Goal: Task Accomplishment & Management: Use online tool/utility

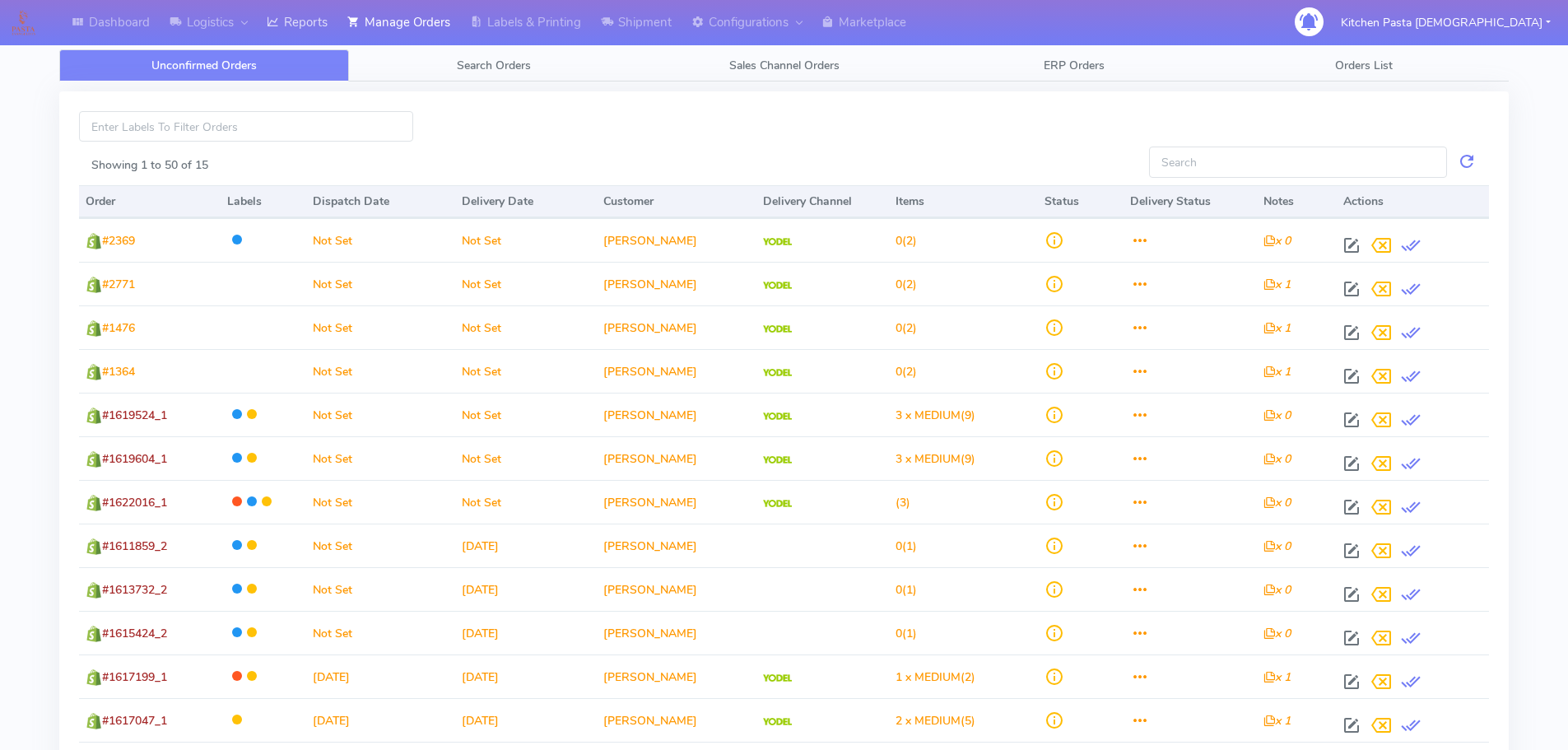
click at [298, 28] on link "Reports" at bounding box center [297, 23] width 81 height 45
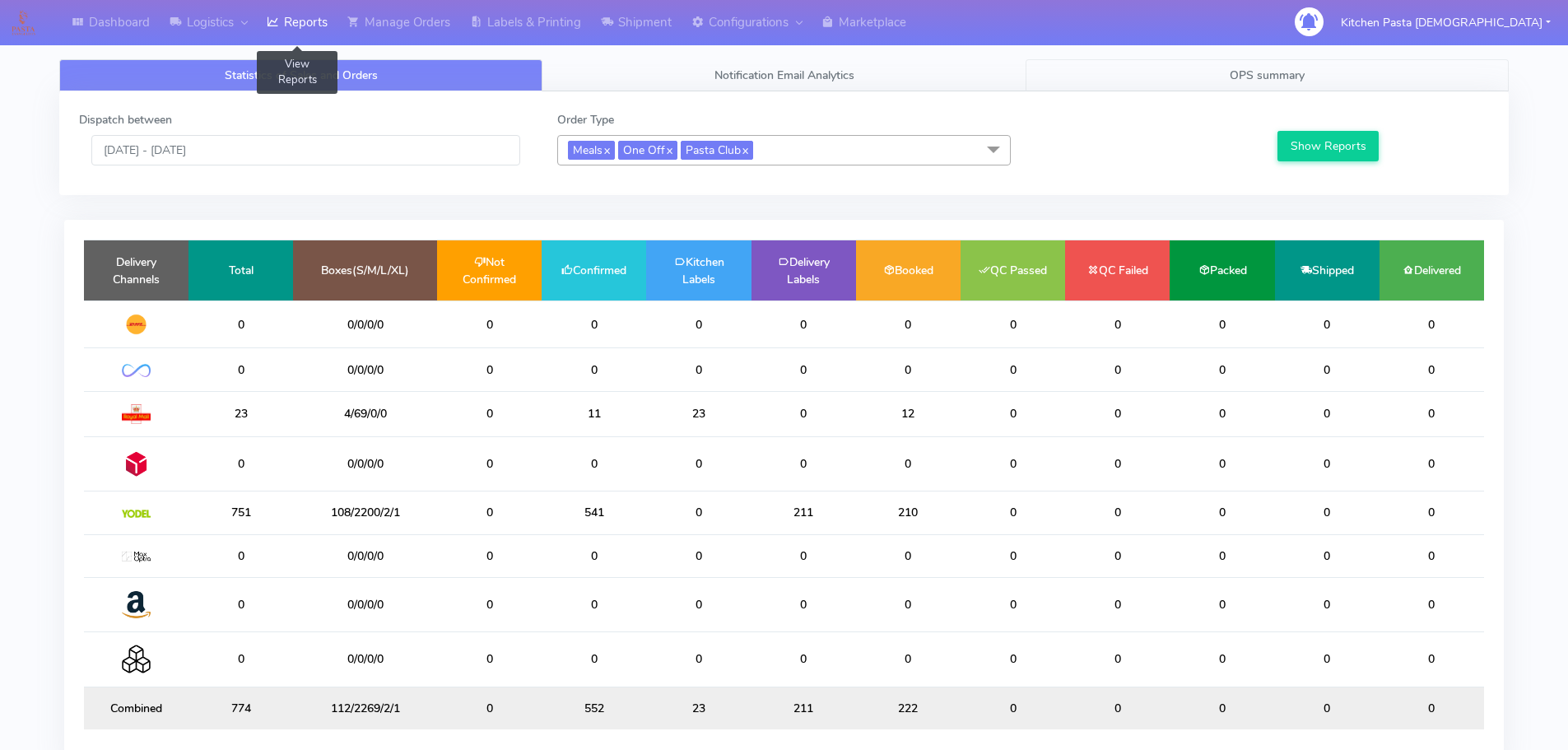
click at [1241, 76] on span "OPS summary" at bounding box center [1267, 75] width 75 height 15
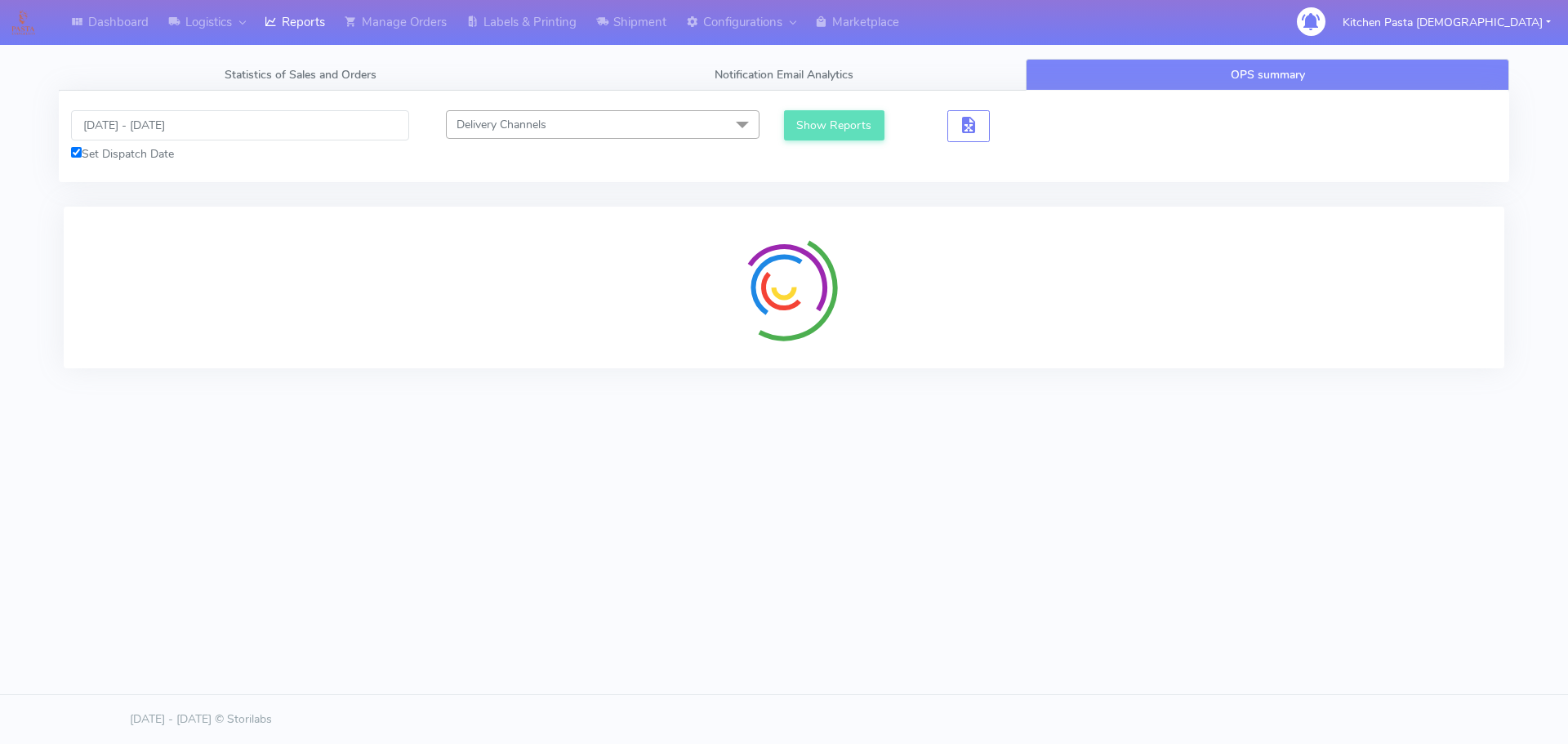
click at [173, 121] on input "[DATE] - [DATE]" at bounding box center [240, 124] width 338 height 30
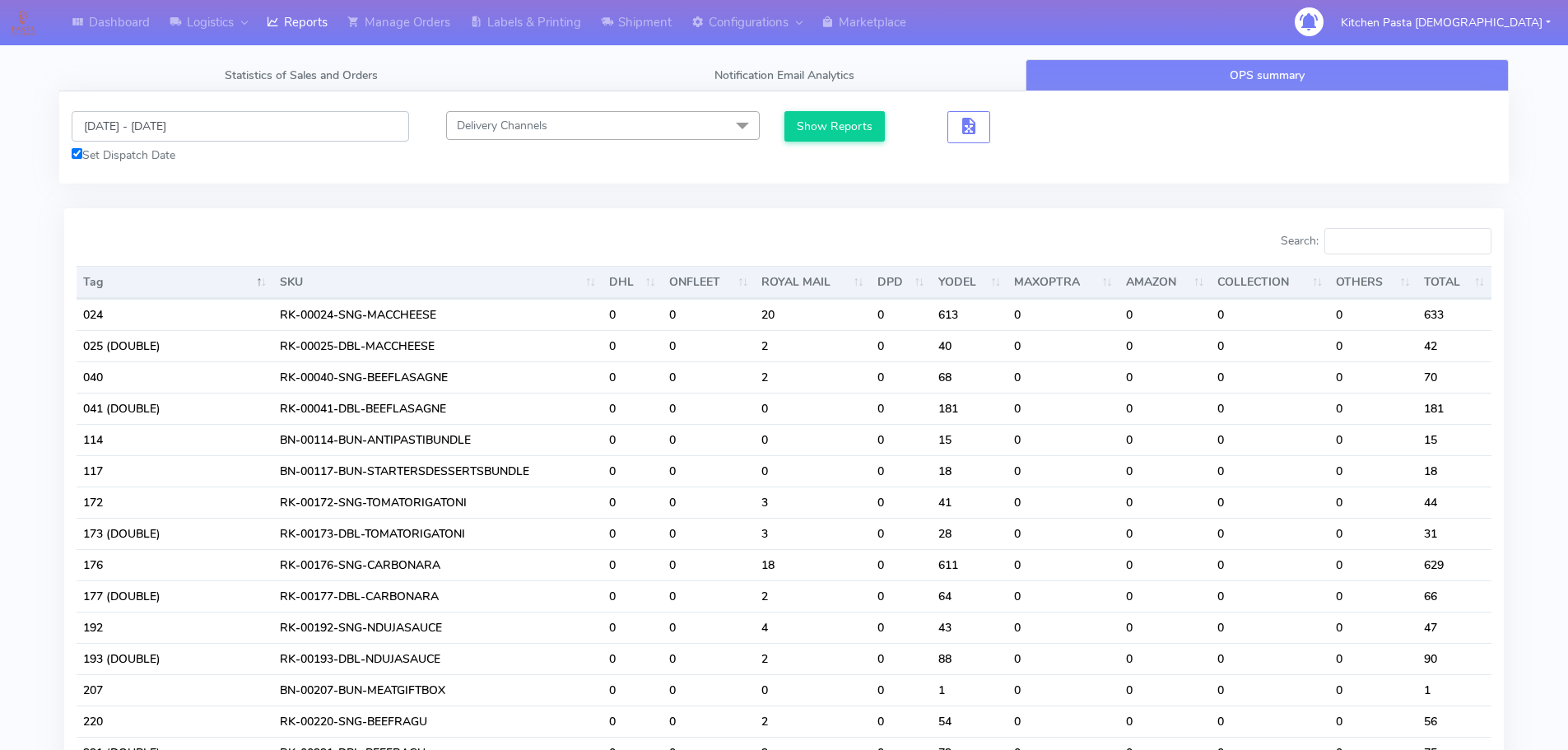
click at [142, 130] on input "[DATE] - [DATE]" at bounding box center [240, 125] width 337 height 30
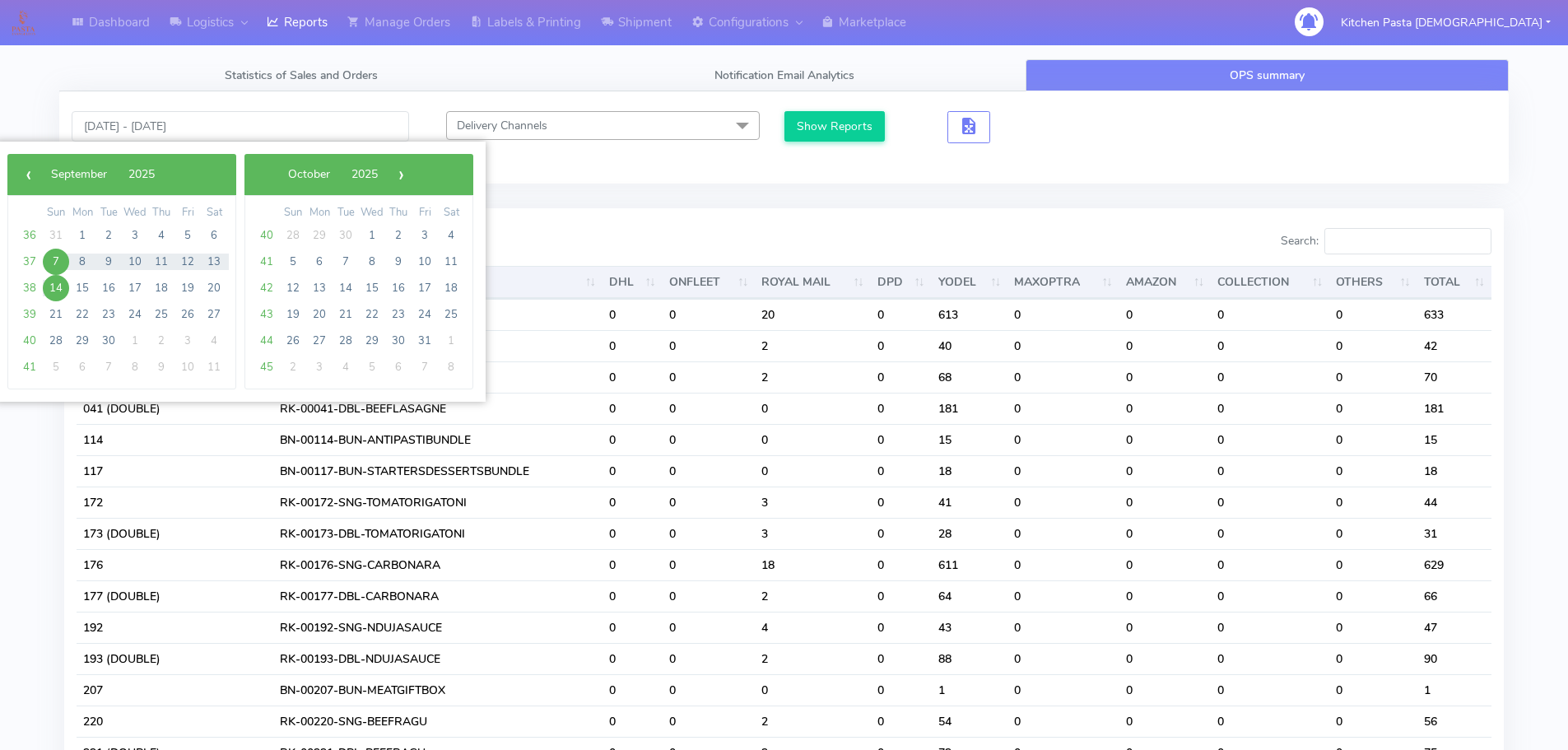
type input "[DATE] - [DATE]"
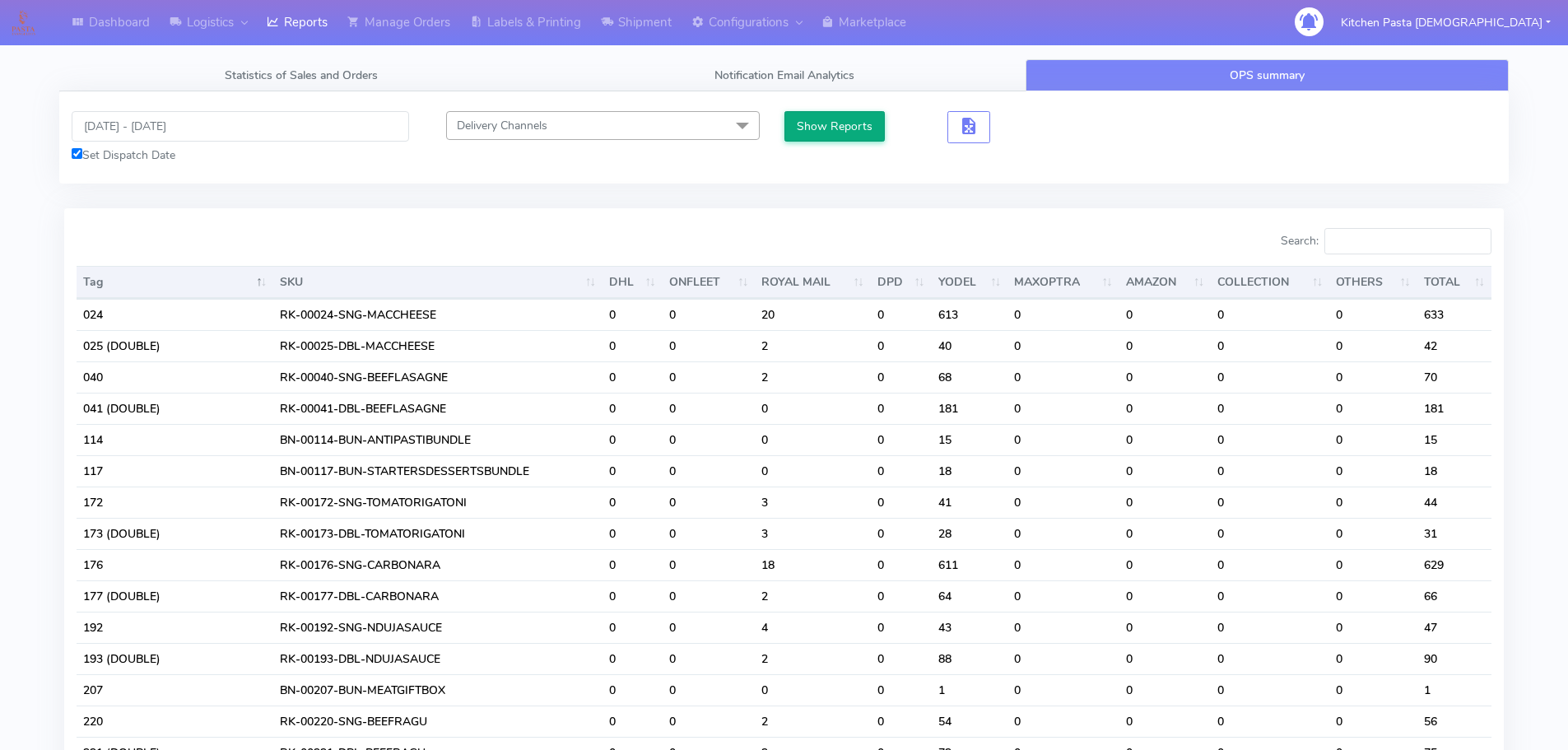
click at [808, 130] on button "Show Reports" at bounding box center [835, 125] width 101 height 30
click at [1368, 247] on input "Search:" at bounding box center [1409, 241] width 167 height 26
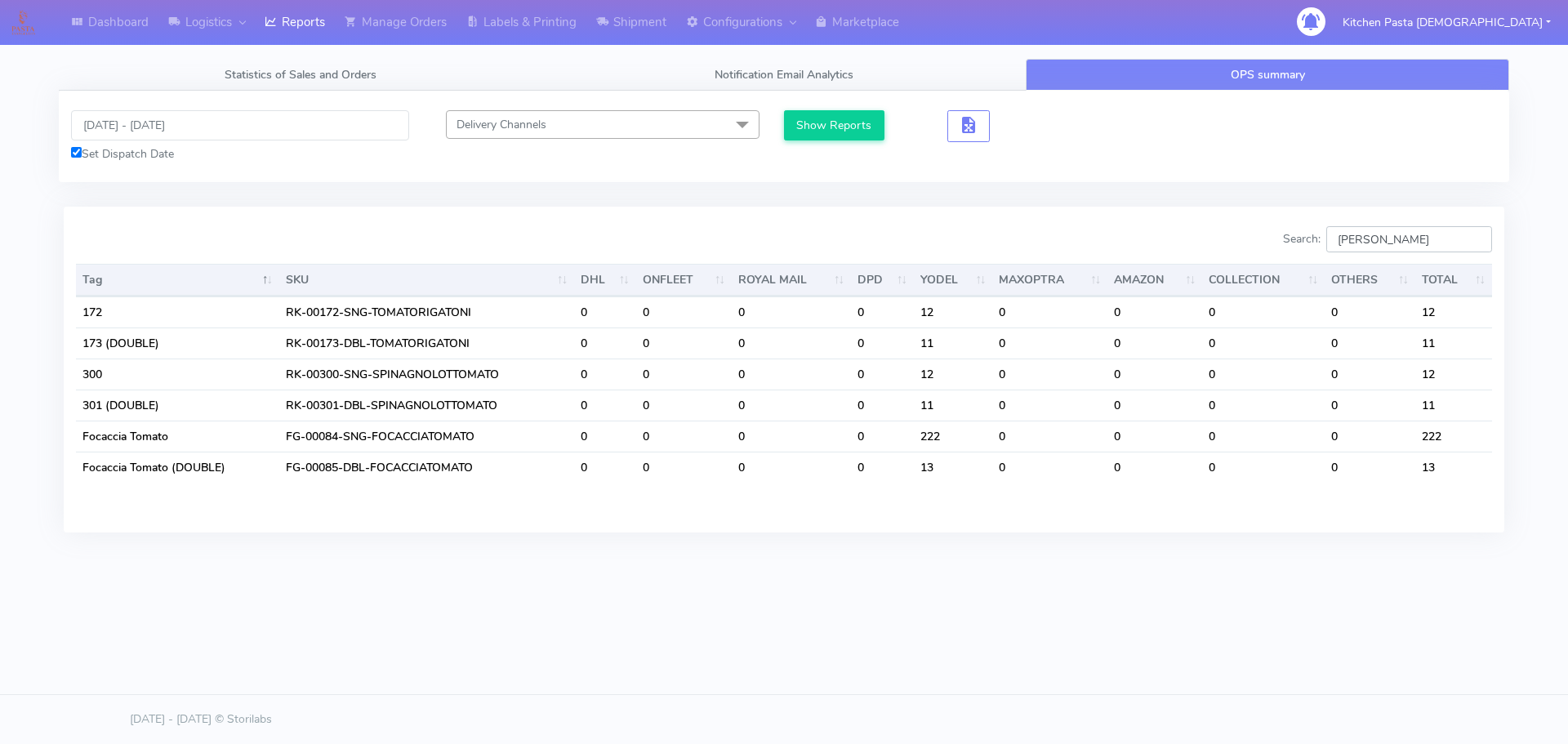
type input "[PERSON_NAME]"
click at [268, 116] on input "[DATE] - [DATE]" at bounding box center [240, 124] width 338 height 30
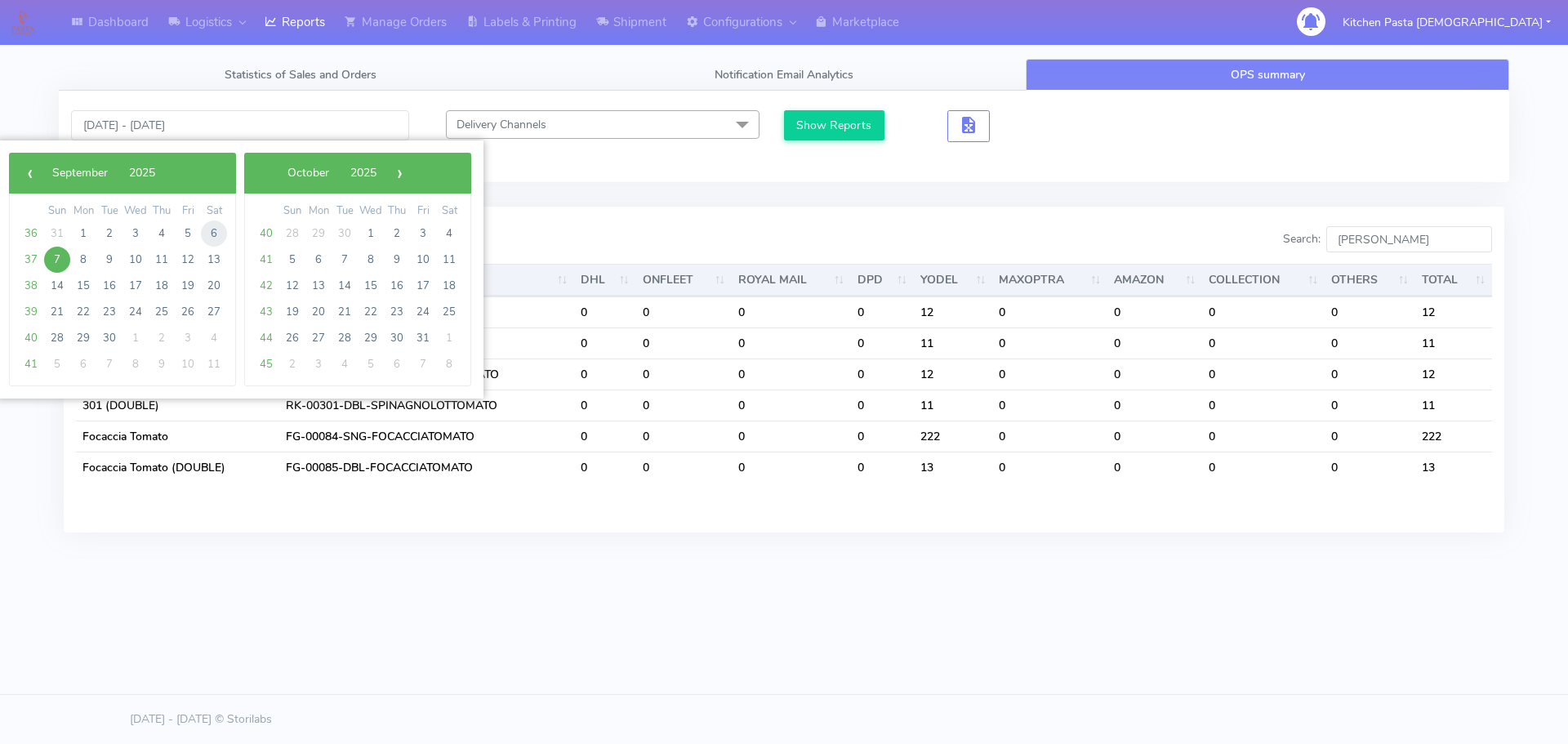
click at [211, 234] on span "6" at bounding box center [214, 233] width 26 height 26
click at [60, 262] on span "7" at bounding box center [57, 259] width 26 height 26
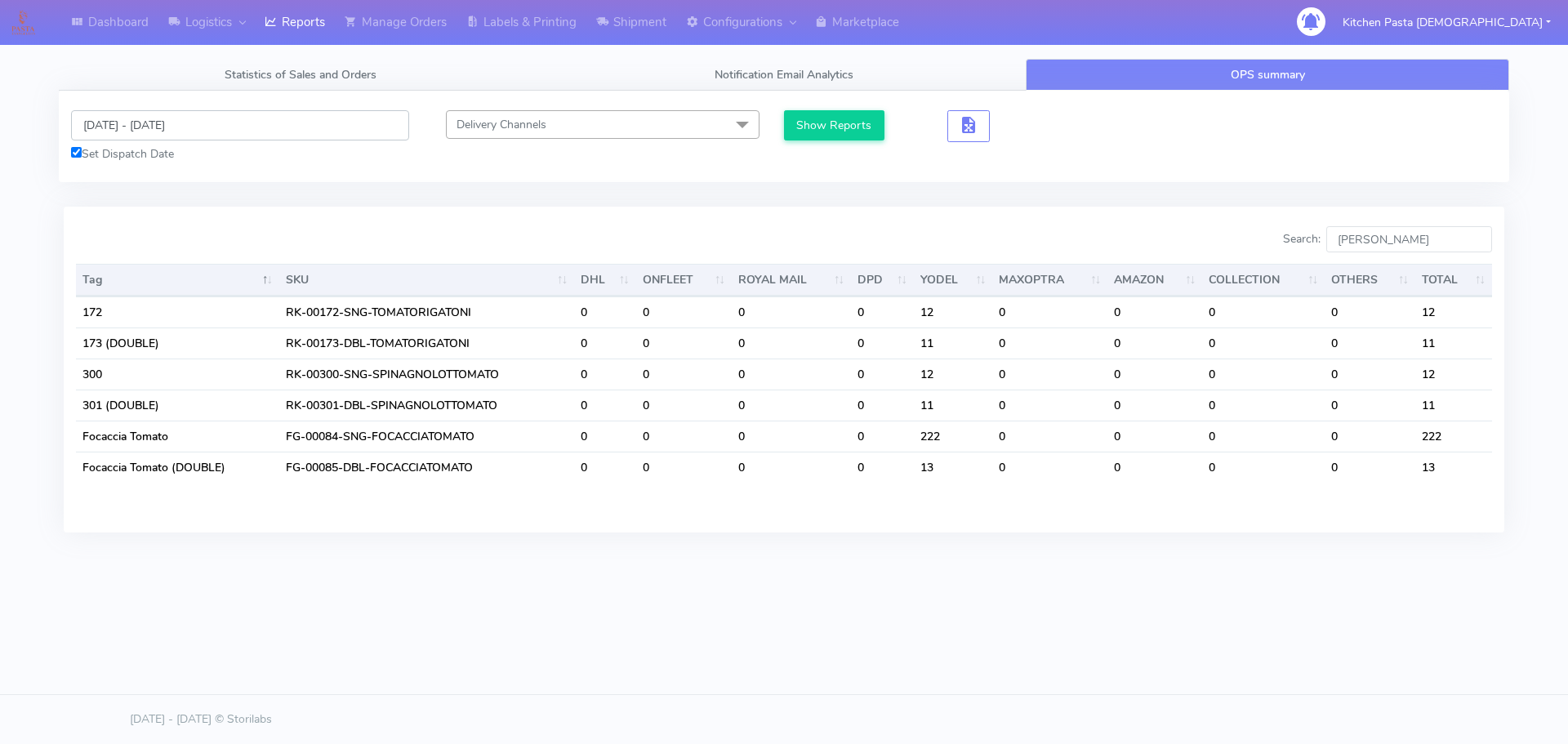
click at [255, 116] on input "[DATE] - [DATE]" at bounding box center [240, 124] width 338 height 30
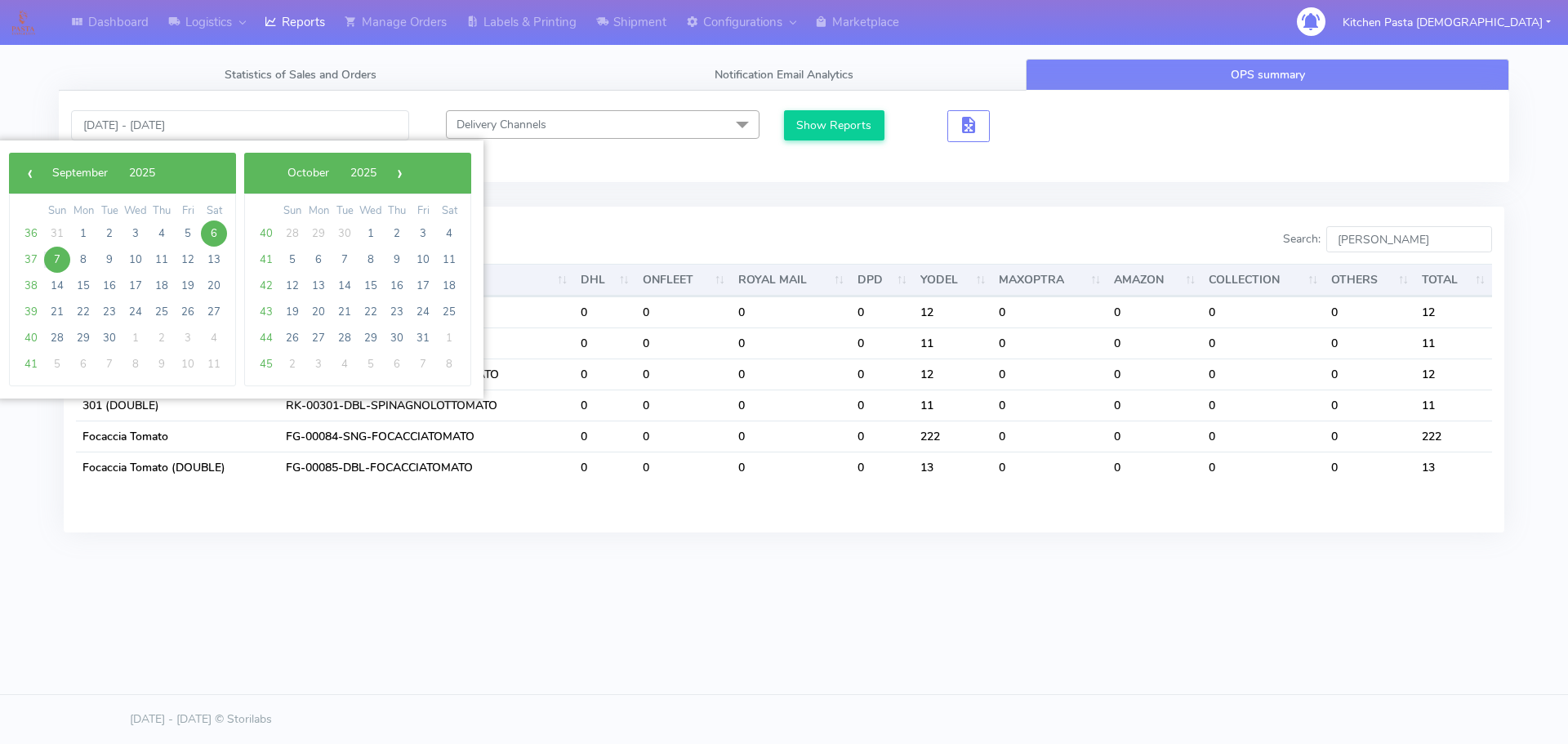
click at [60, 262] on span "7" at bounding box center [57, 259] width 26 height 26
click at [83, 262] on span "8" at bounding box center [83, 259] width 26 height 26
type input "[DATE] - [DATE]"
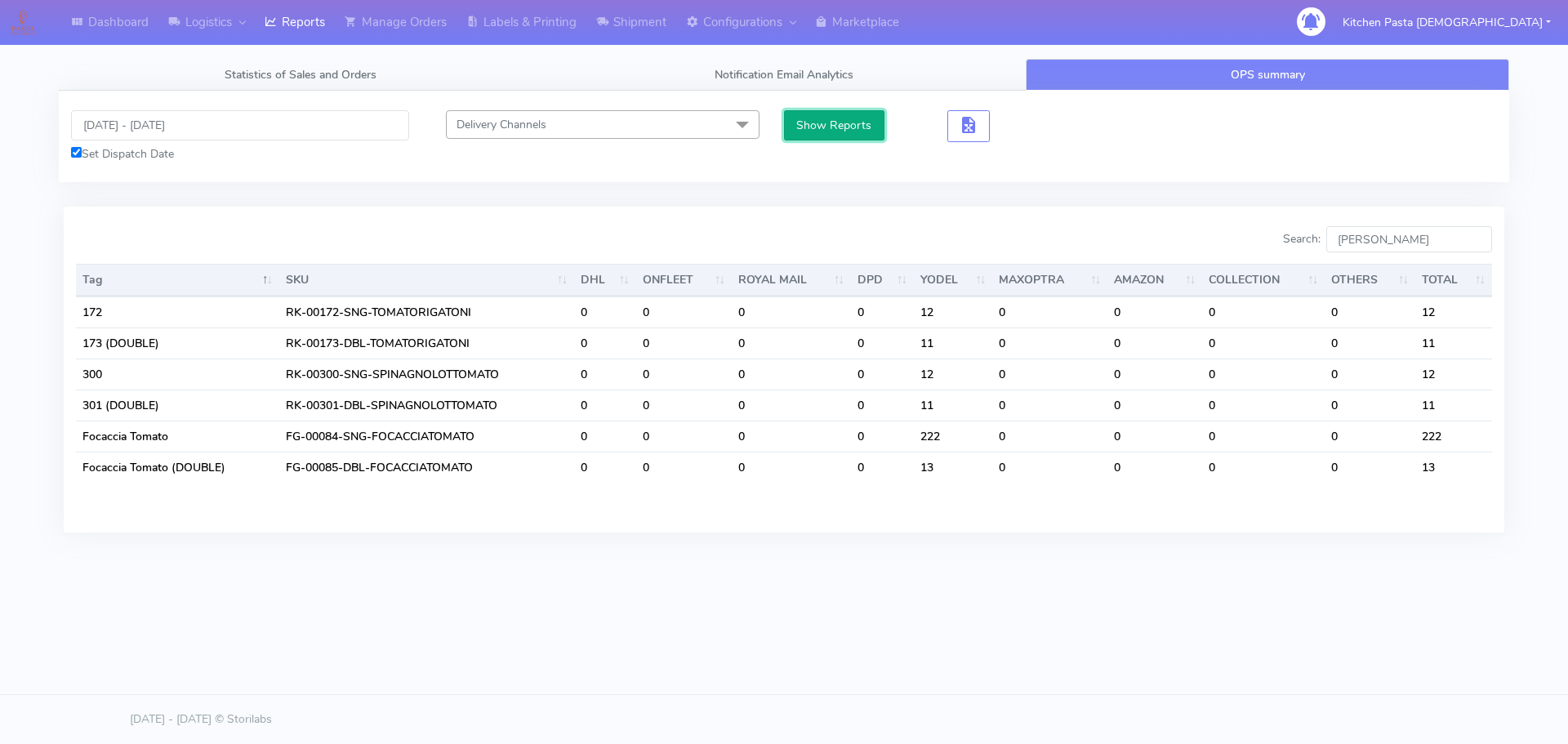
click at [825, 133] on button "Show Reports" at bounding box center [834, 124] width 100 height 30
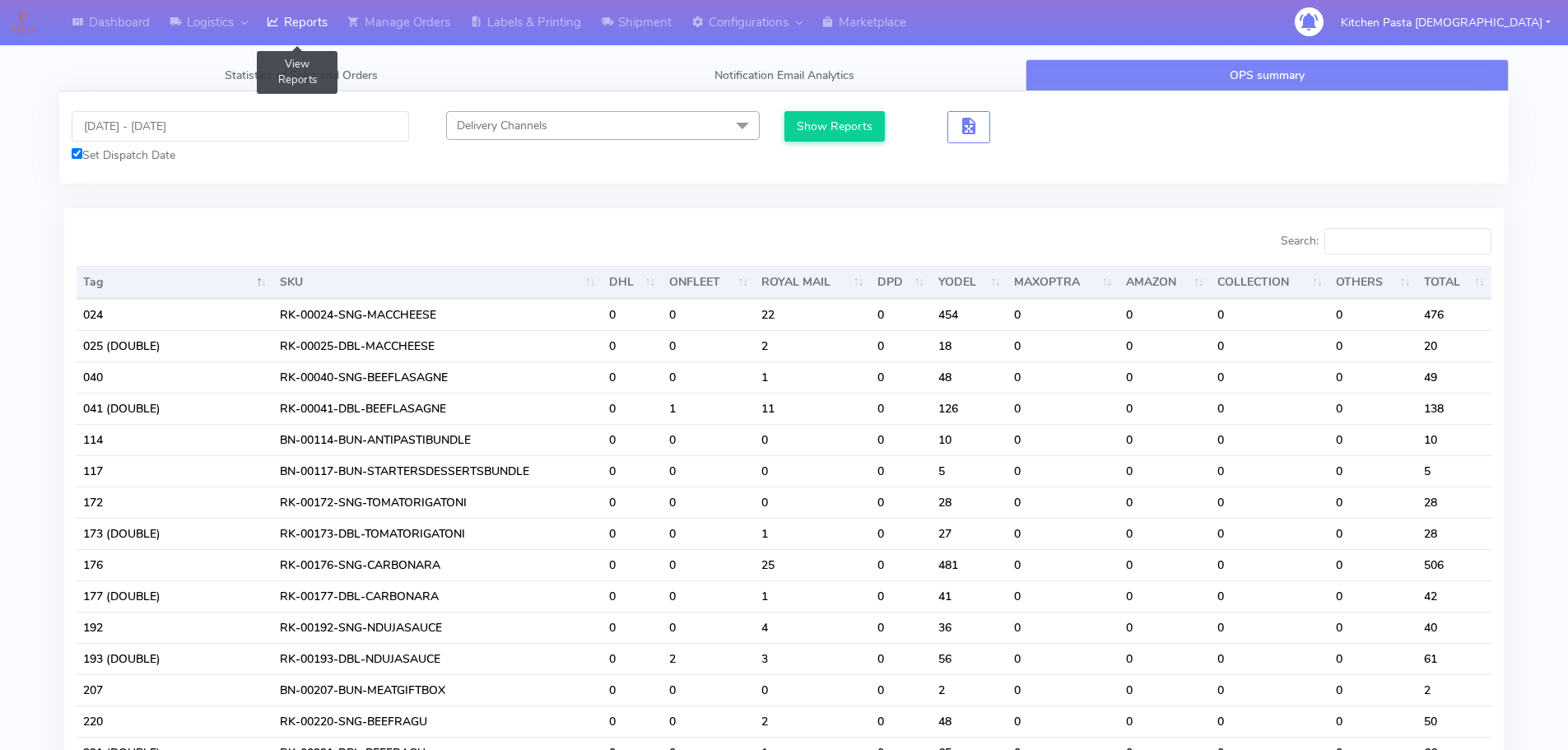
click at [320, 14] on link "Reports" at bounding box center [297, 23] width 81 height 45
click at [315, 25] on link "Reports" at bounding box center [297, 23] width 81 height 45
click at [333, 13] on link "Reports" at bounding box center [297, 23] width 81 height 45
click at [290, 69] on span "Statistics of Sales and Orders" at bounding box center [301, 75] width 153 height 15
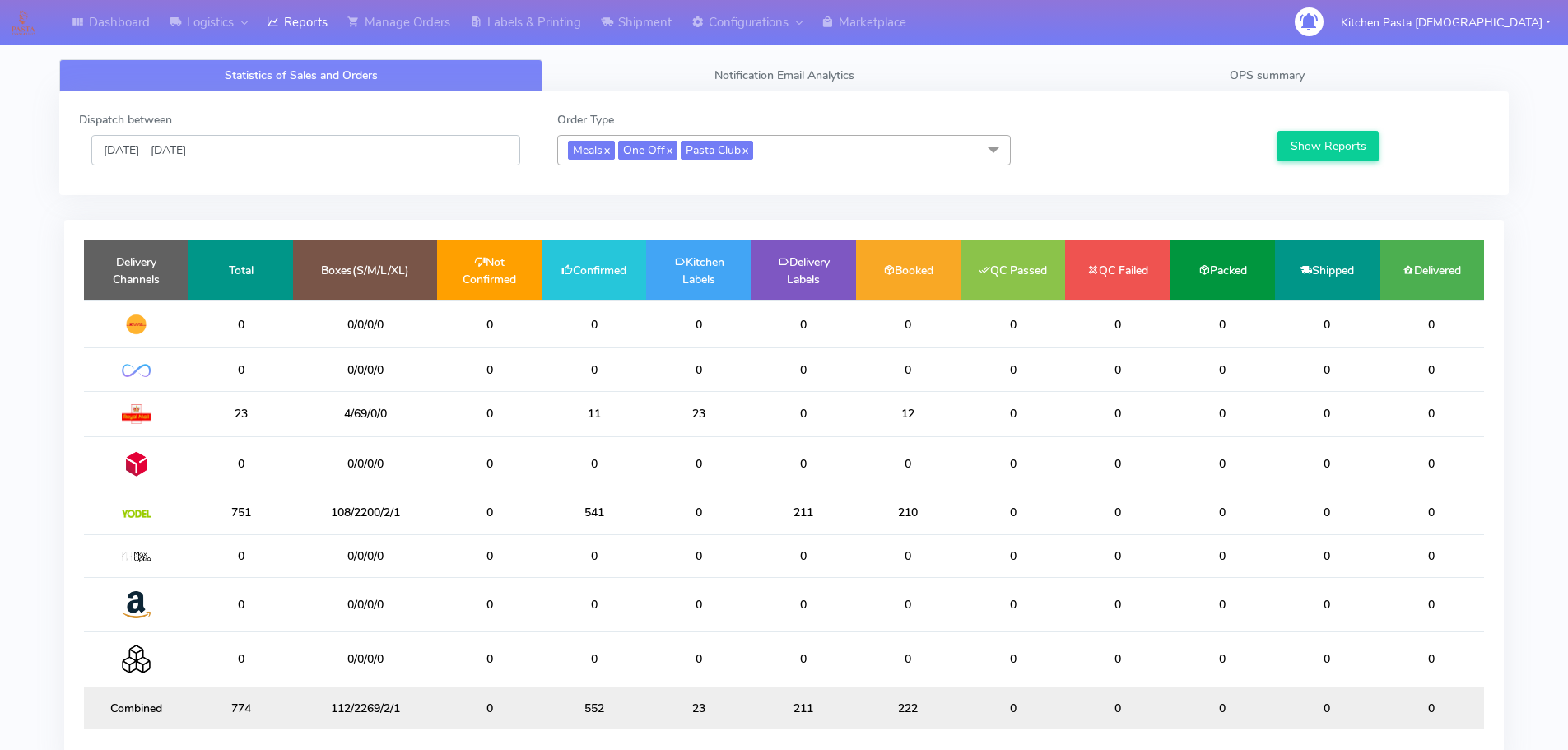
click at [286, 142] on input "[DATE] - [DATE]" at bounding box center [306, 149] width 429 height 30
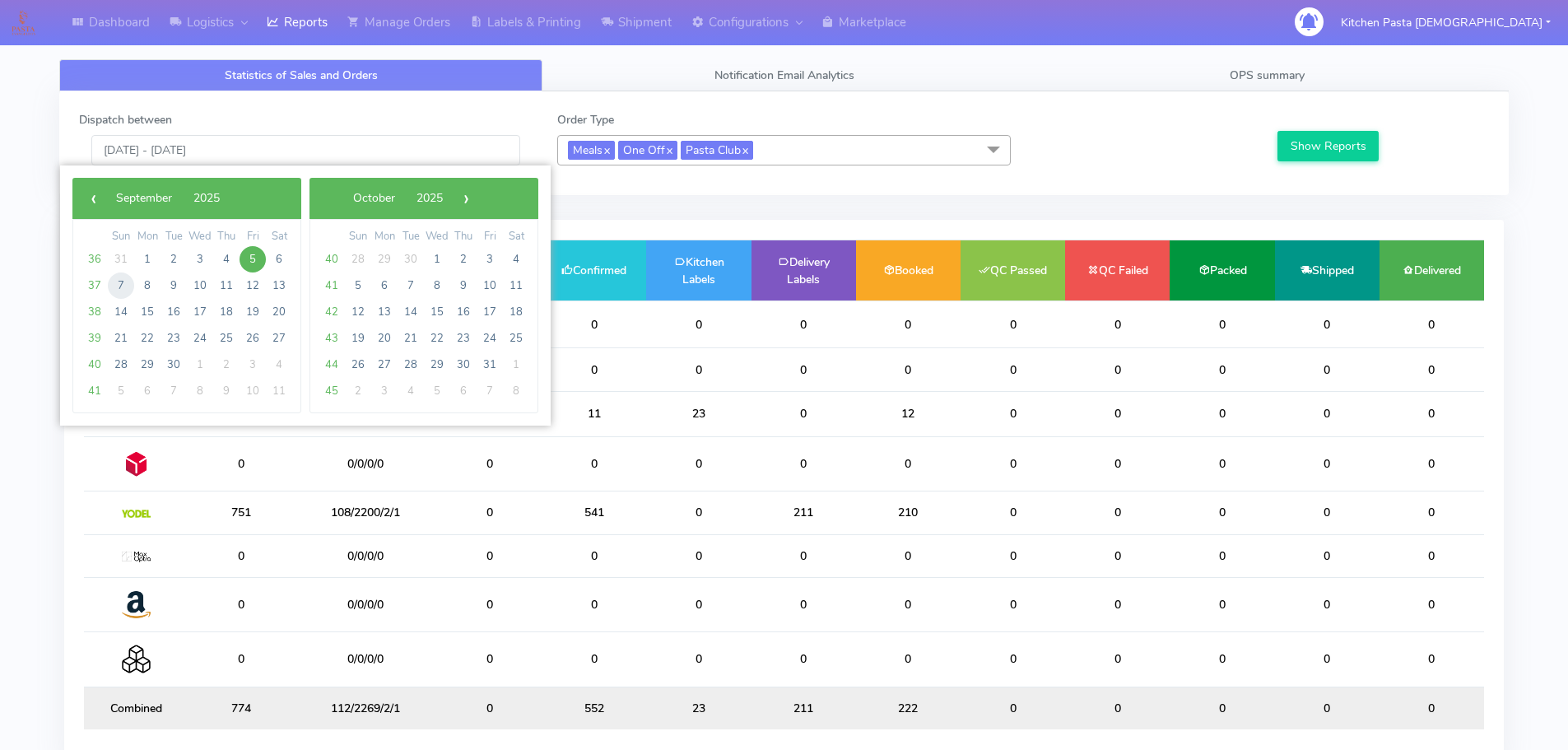
click at [117, 290] on span "7" at bounding box center [121, 285] width 26 height 26
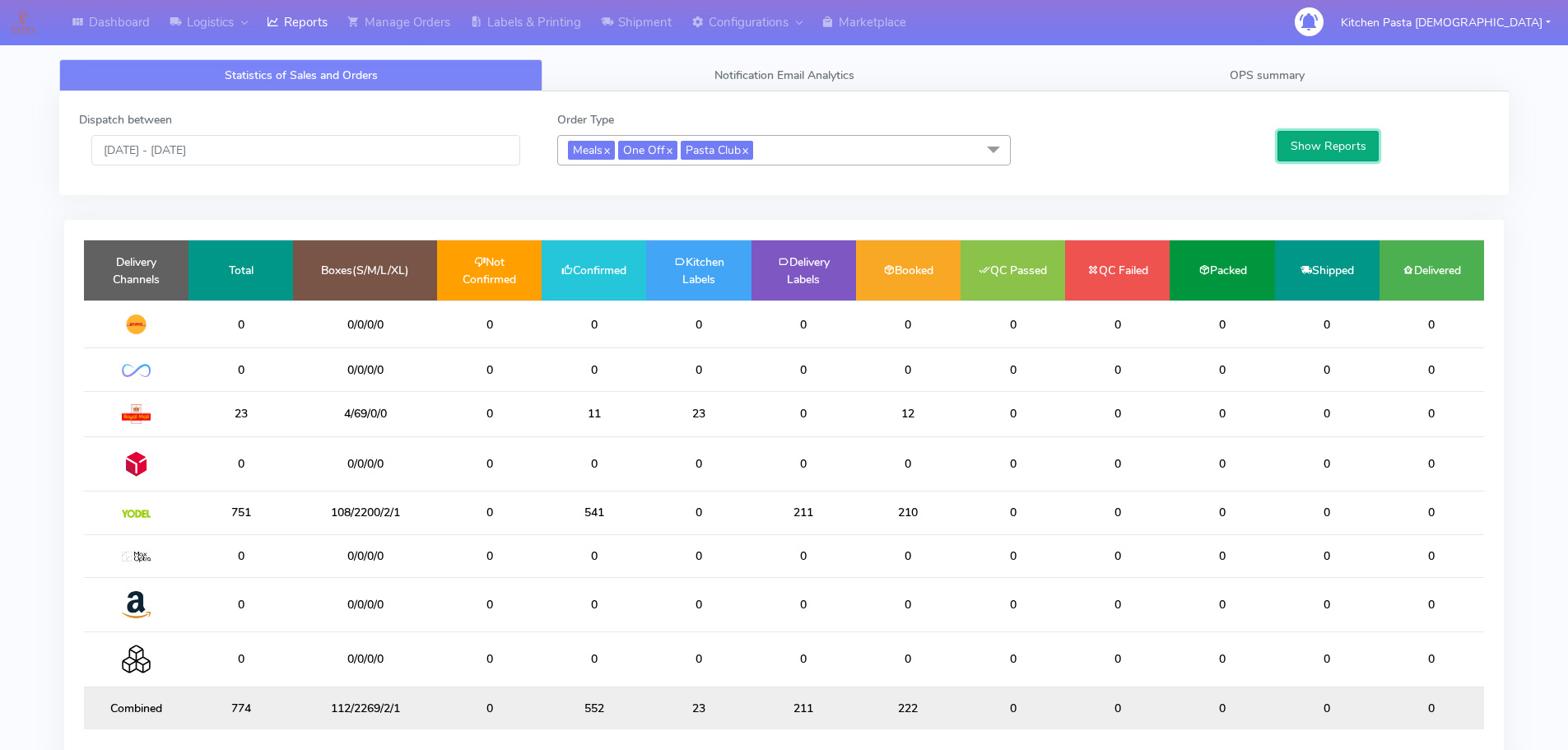
click at [1360, 145] on button "Show Reports" at bounding box center [1328, 145] width 101 height 30
click at [281, 165] on input "[DATE] - [DATE]" at bounding box center [306, 149] width 429 height 30
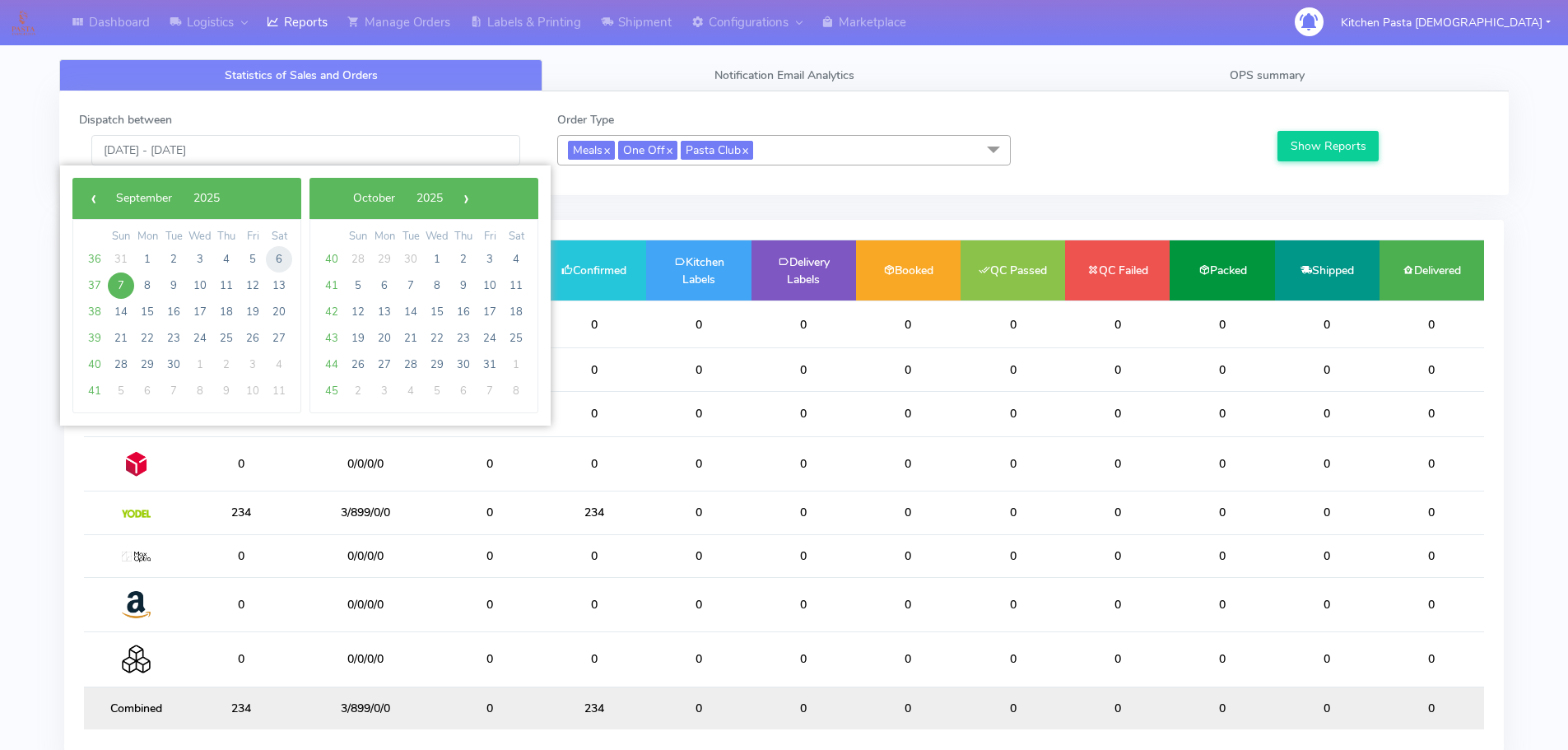
click at [278, 251] on span "6" at bounding box center [278, 259] width 26 height 26
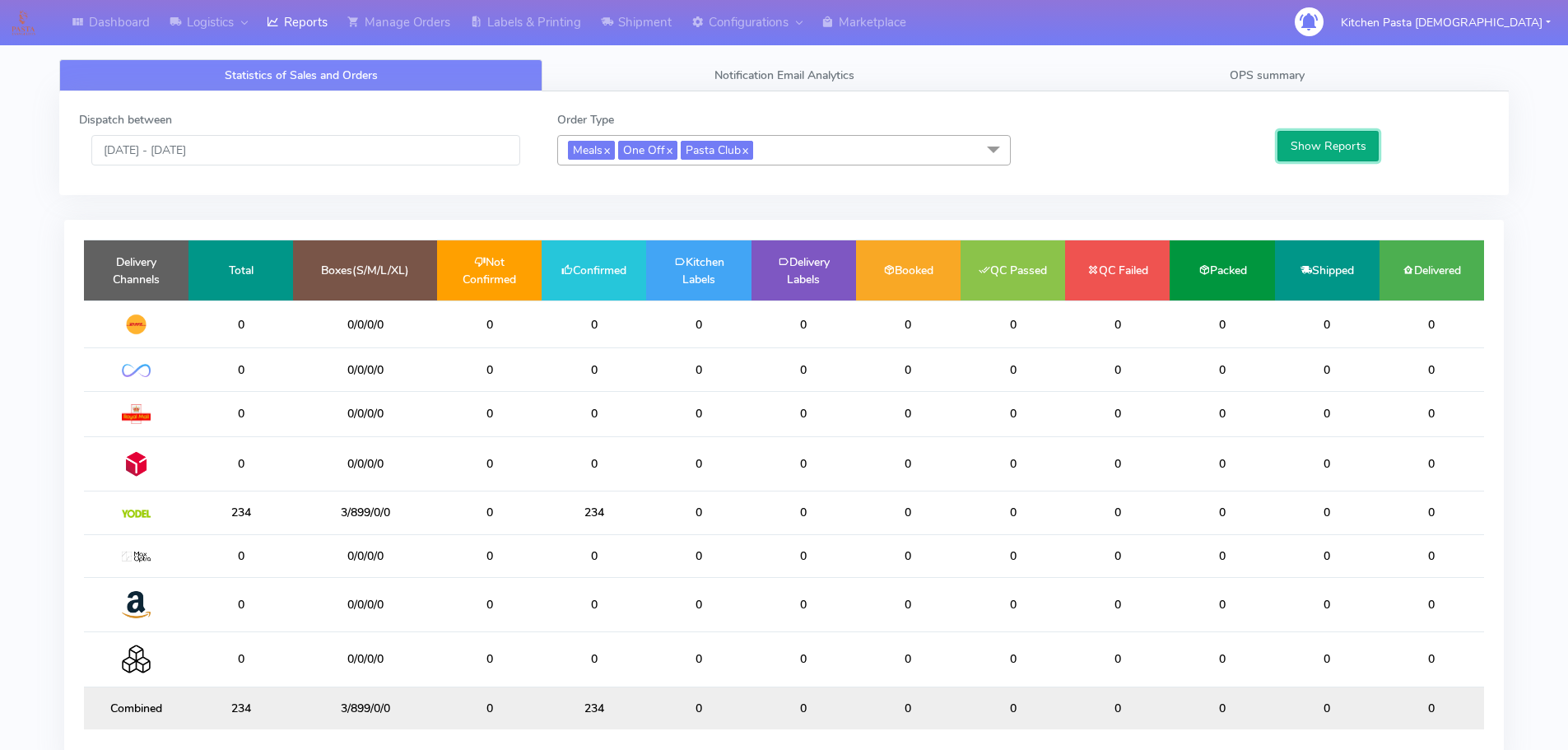
click at [1348, 161] on button "Show Reports" at bounding box center [1328, 145] width 101 height 30
click at [343, 144] on input "[DATE] - [DATE]" at bounding box center [306, 149] width 429 height 30
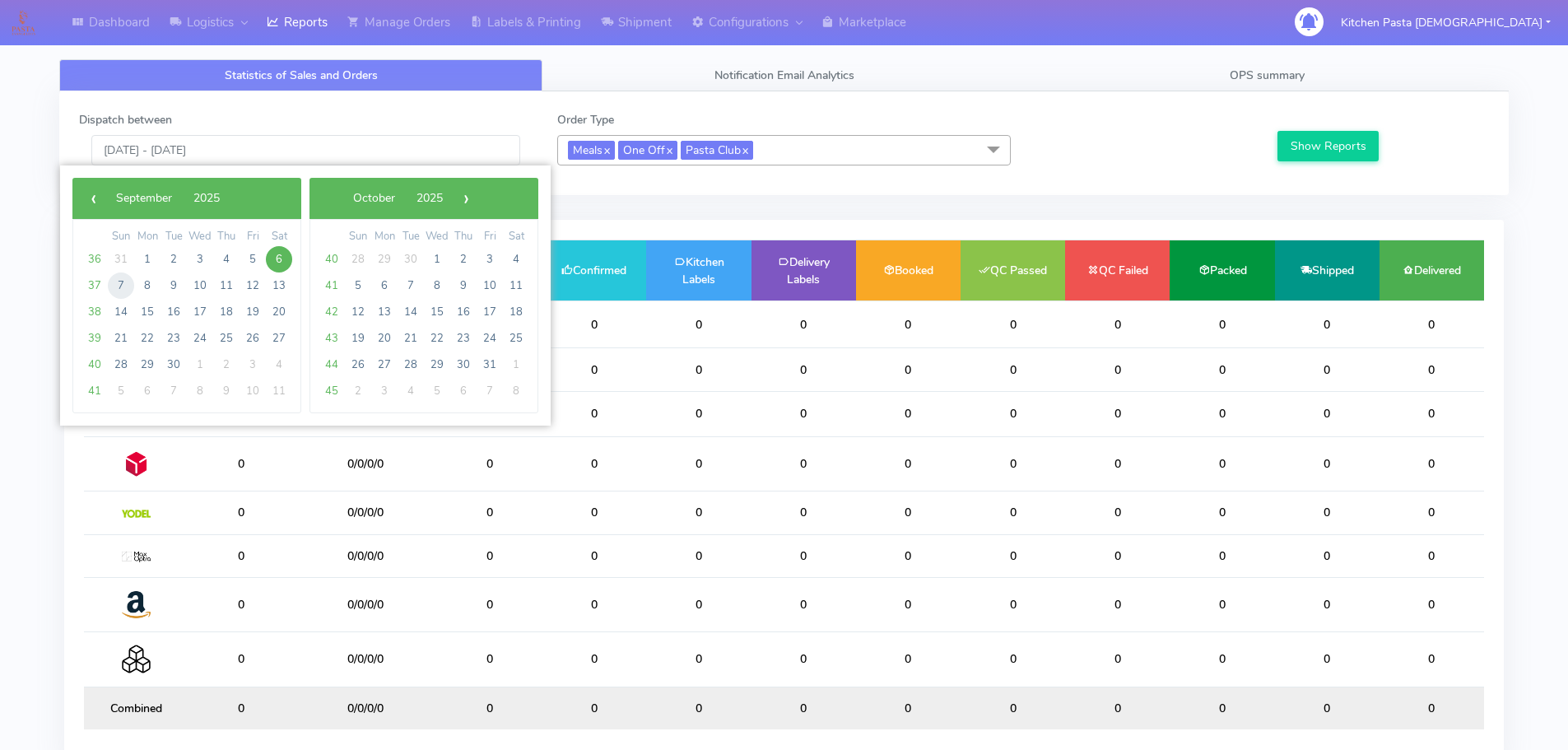
click at [120, 287] on span "7" at bounding box center [121, 285] width 26 height 26
click at [147, 285] on span "8" at bounding box center [147, 285] width 26 height 26
type input "[DATE] - [DATE]"
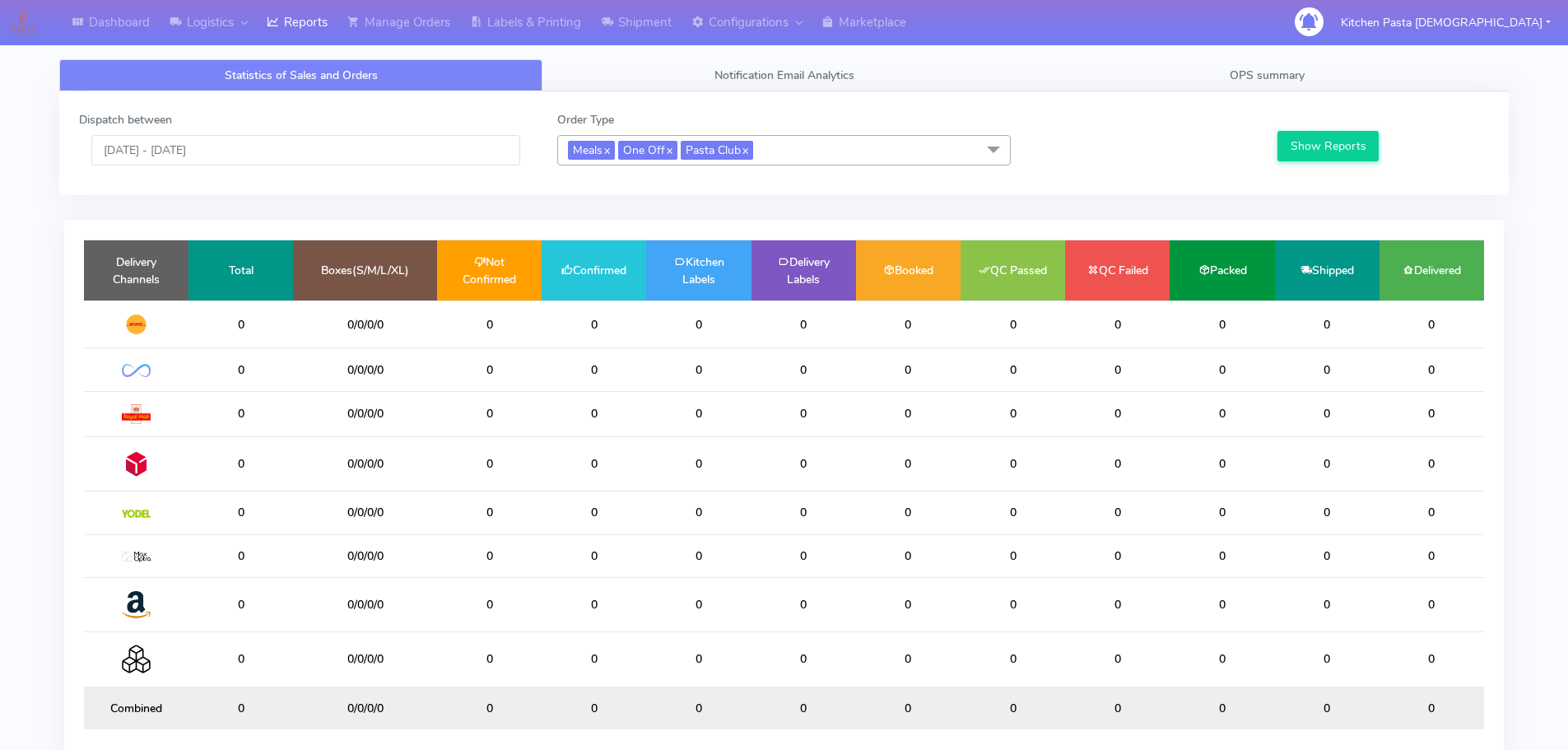
click at [292, 134] on div "Dispatch between [DATE] - [DATE]" at bounding box center [306, 138] width 478 height 55
click at [272, 175] on div "Dispatch between [DATE] - [DATE] Order Type Meals x One Off x Pasta Club x Sele…" at bounding box center [784, 143] width 1435 height 65
click at [1326, 147] on button "Show Reports" at bounding box center [1328, 145] width 101 height 30
click at [1219, 70] on link "OPS summary" at bounding box center [1267, 75] width 483 height 32
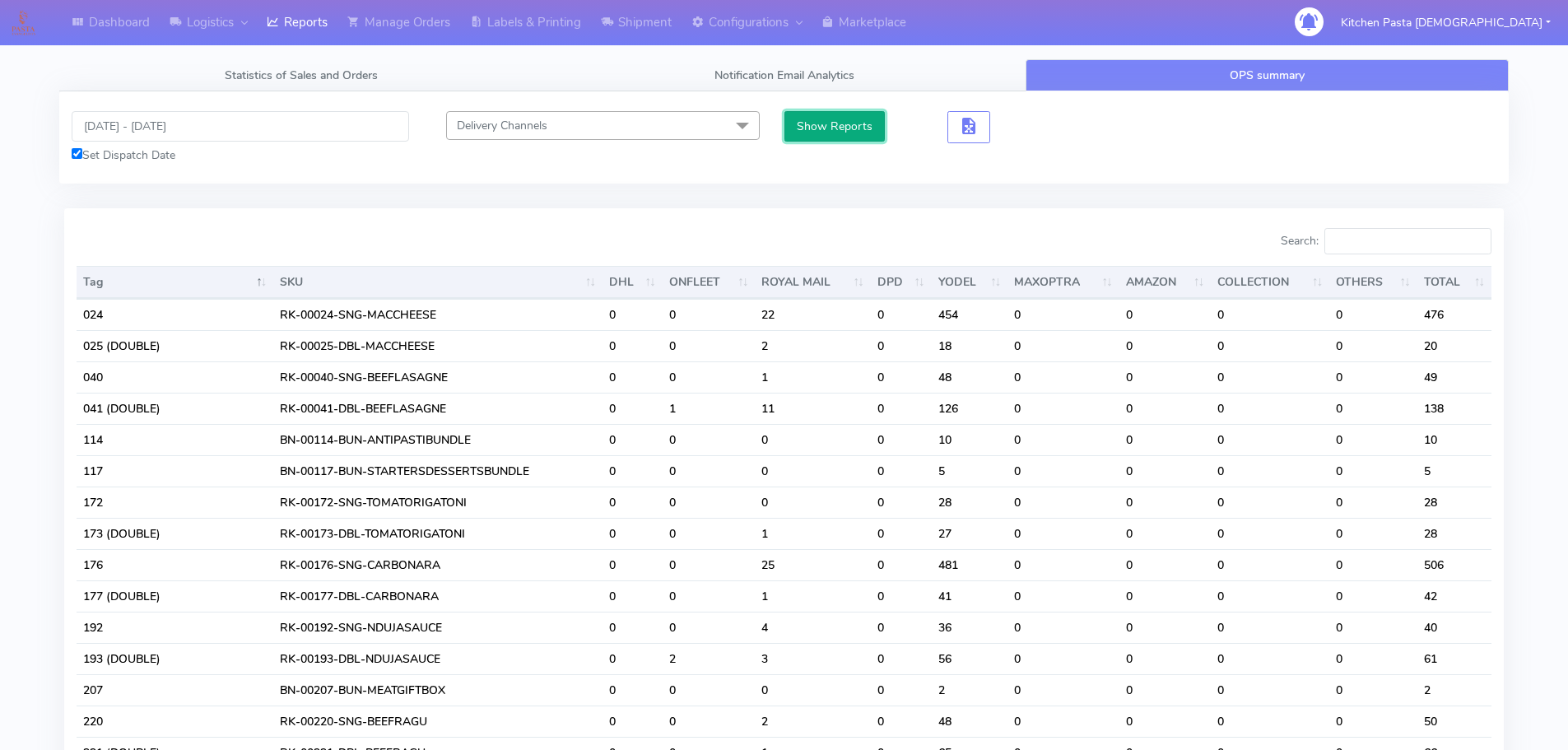
click at [873, 129] on button "Show Reports" at bounding box center [835, 125] width 101 height 30
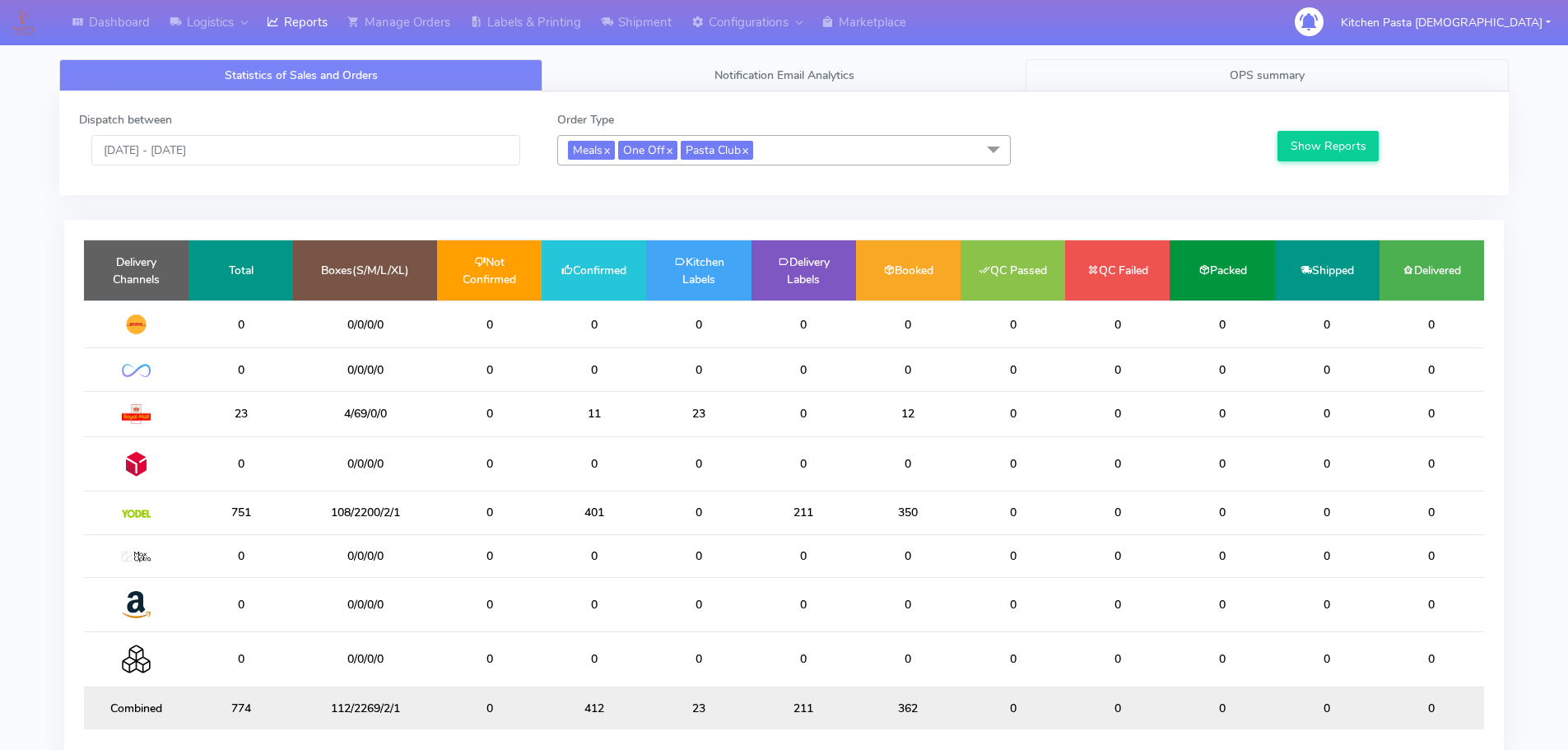
click at [1251, 81] on span "OPS summary" at bounding box center [1267, 75] width 75 height 15
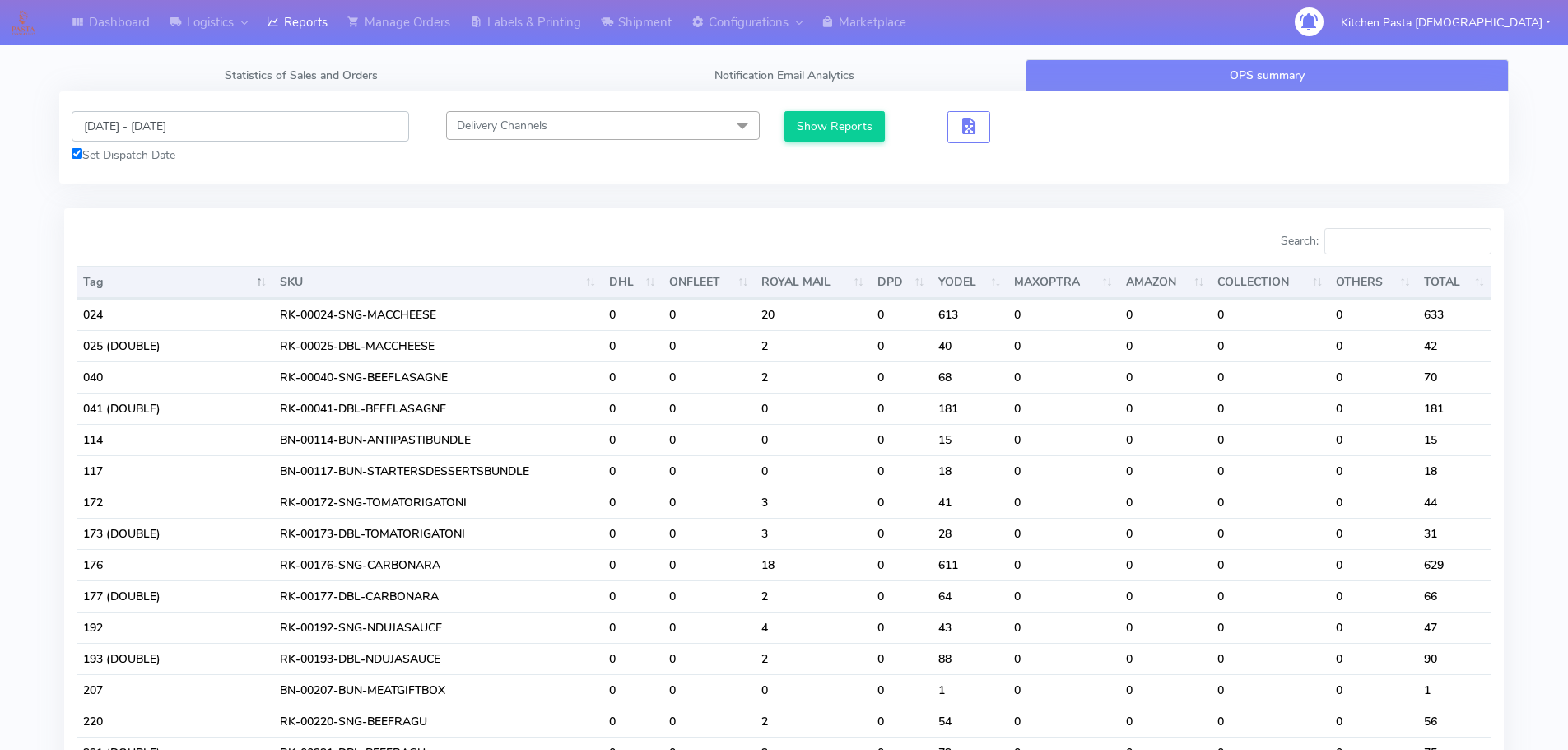
click at [288, 117] on input "[DATE] - [DATE]" at bounding box center [240, 125] width 337 height 30
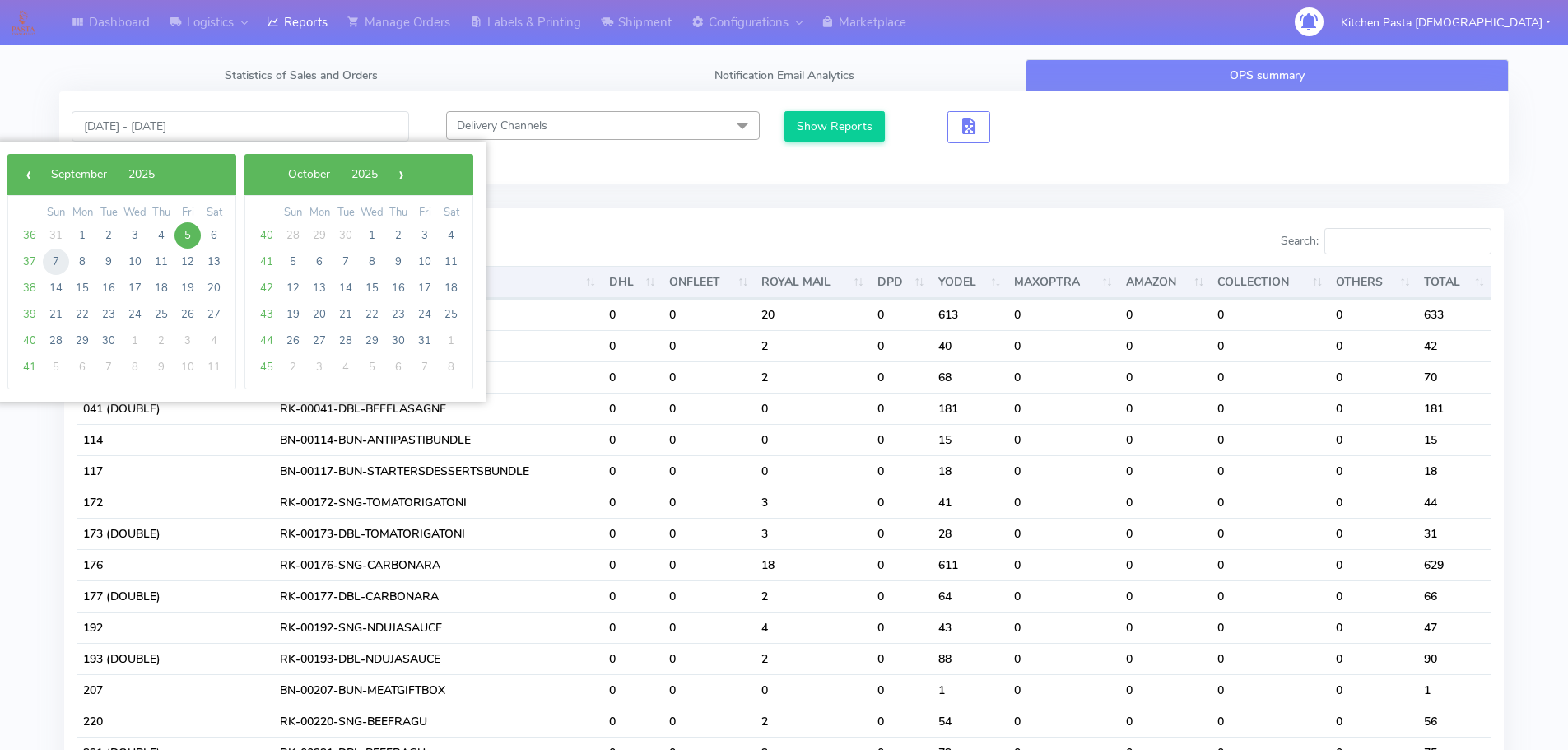
click at [55, 259] on span "7" at bounding box center [55, 261] width 26 height 26
click at [90, 265] on span "8" at bounding box center [82, 261] width 26 height 26
type input "[DATE] - [DATE]"
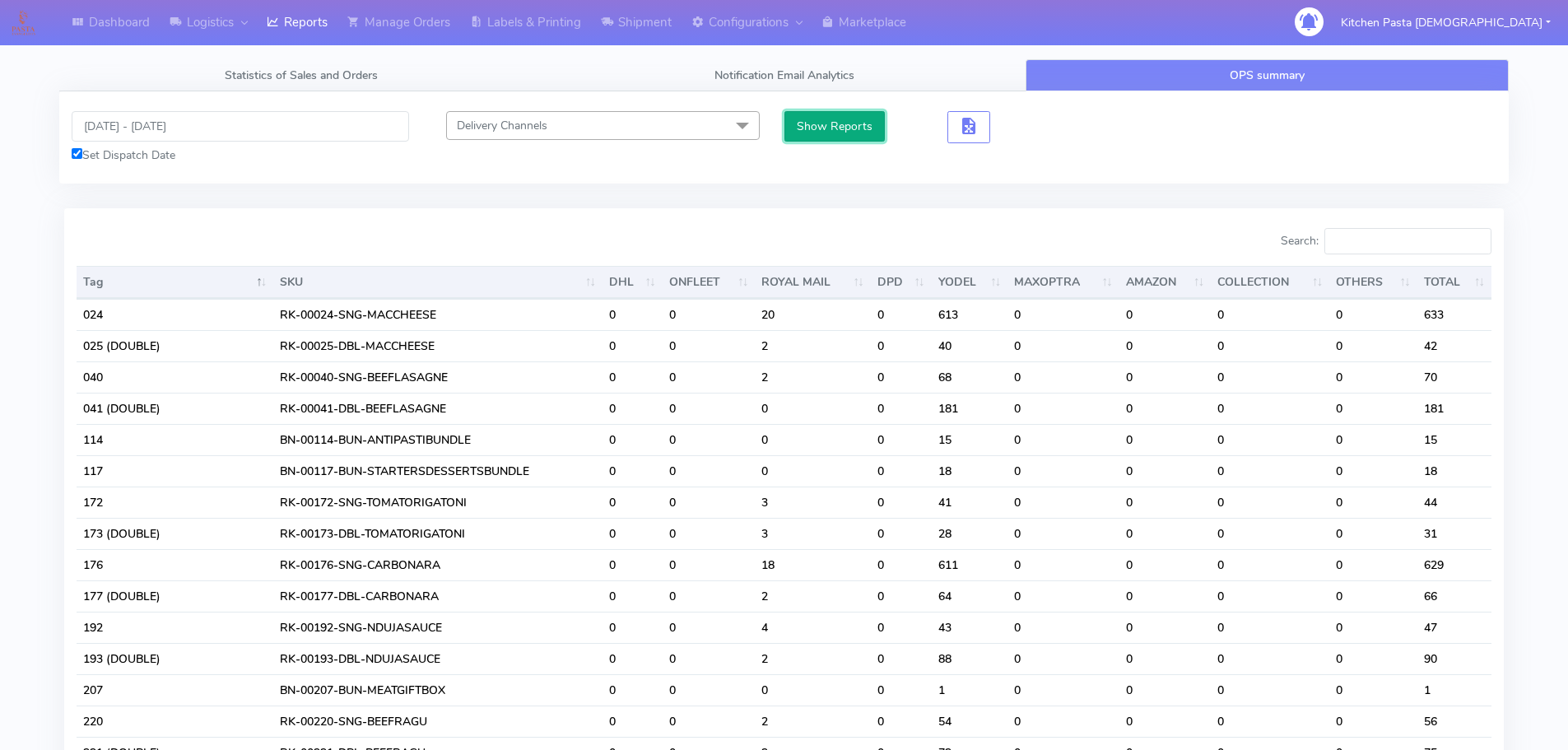
click at [847, 117] on button "Show Reports" at bounding box center [835, 125] width 101 height 30
click at [756, 125] on span at bounding box center [742, 126] width 33 height 31
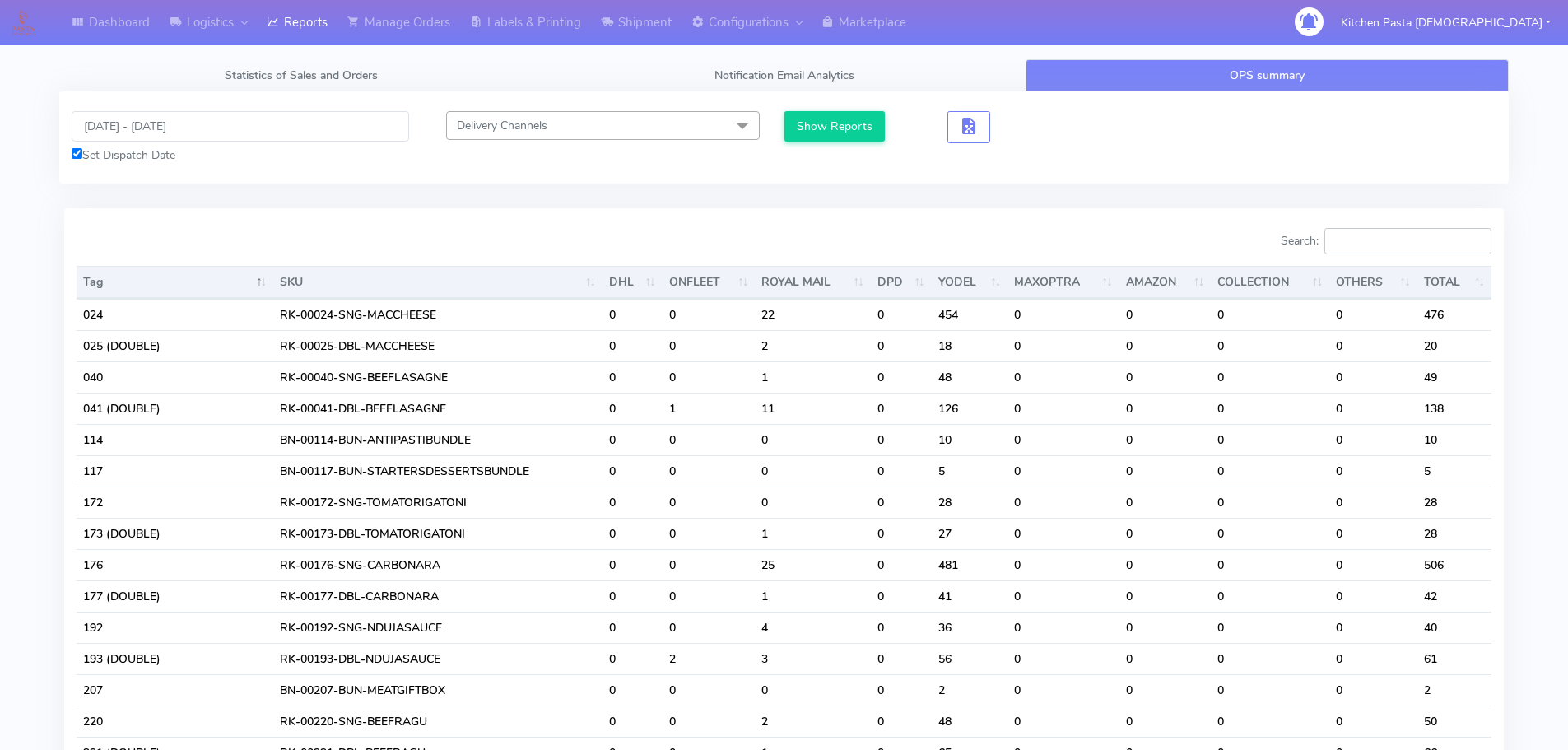
click at [1379, 245] on input "Search:" at bounding box center [1409, 241] width 167 height 26
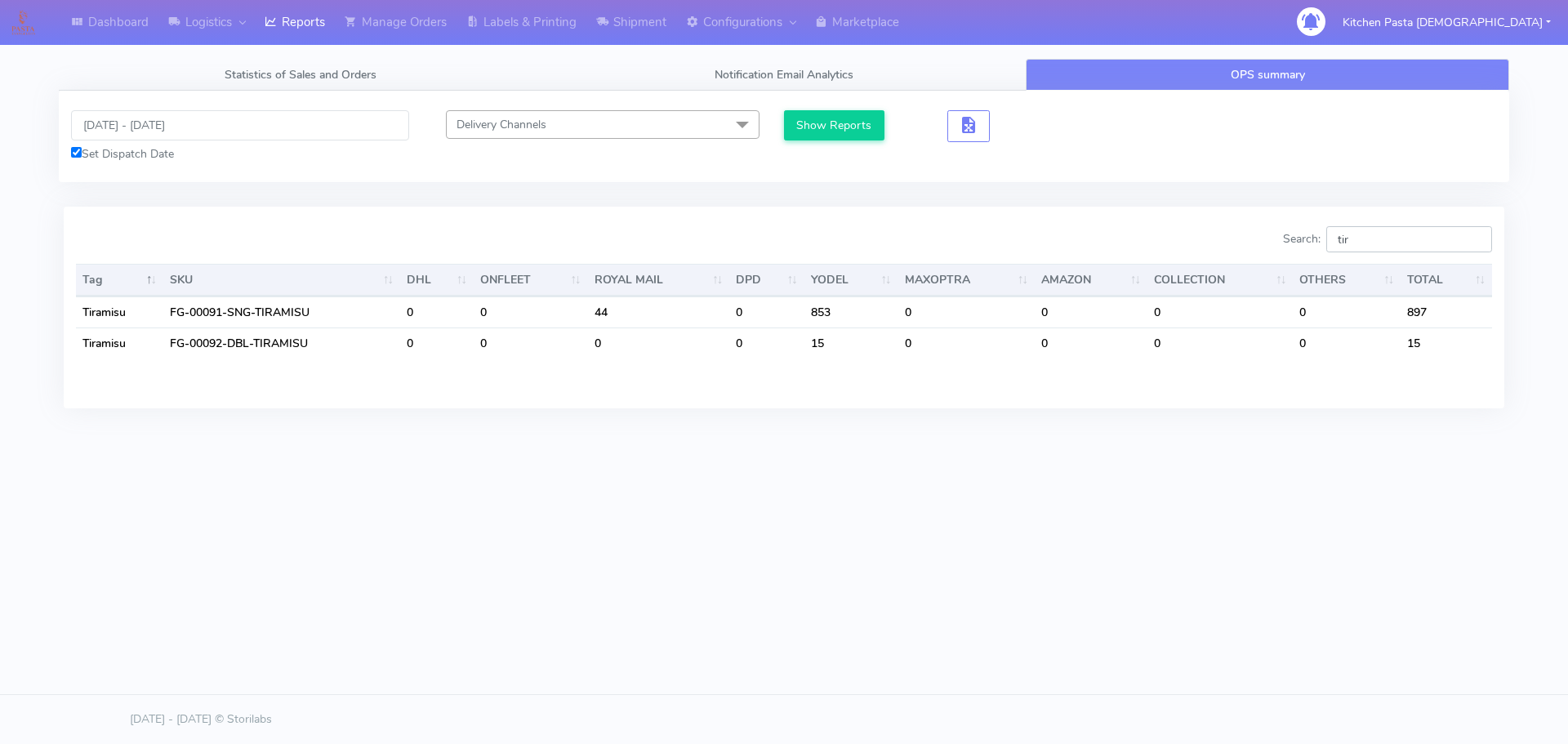
type input "tir"
drag, startPoint x: 1380, startPoint y: 234, endPoint x: 1228, endPoint y: 240, distance: 152.1
click at [1228, 240] on div "Search: tir" at bounding box center [1144, 243] width 696 height 32
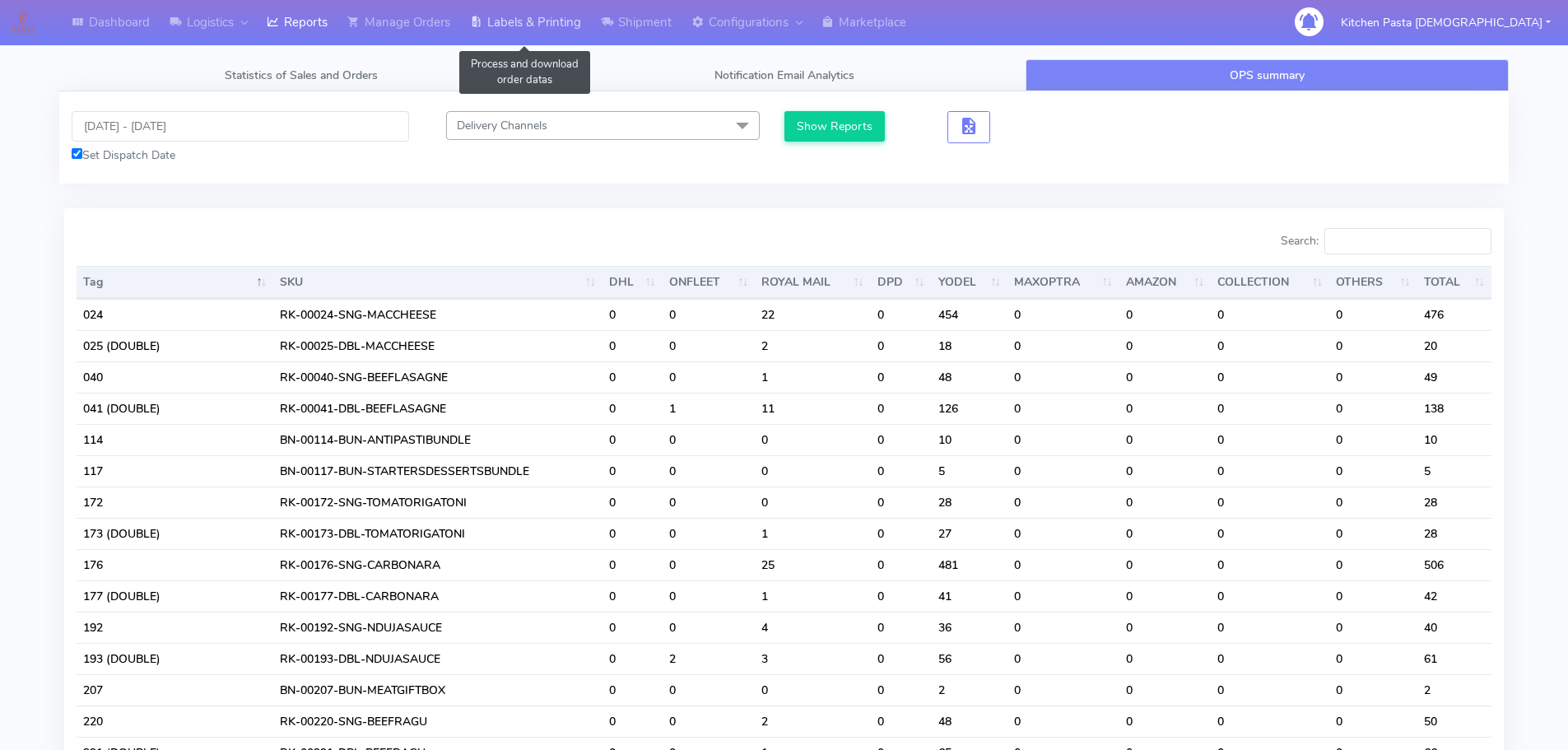
click at [505, 25] on link "Labels & Printing" at bounding box center [526, 23] width 131 height 45
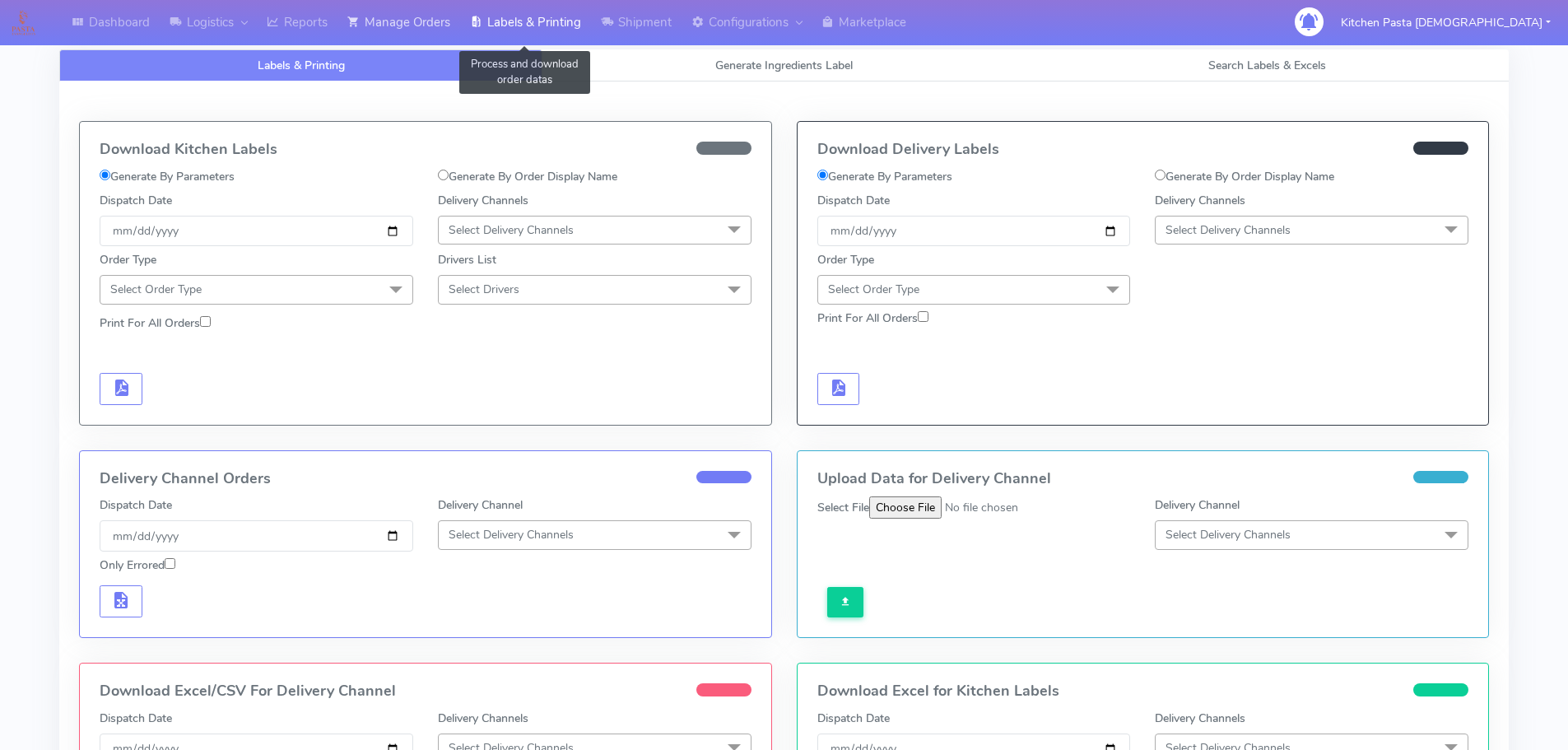
select select
click at [732, 73] on span "Generate Ingredients Label" at bounding box center [784, 65] width 137 height 15
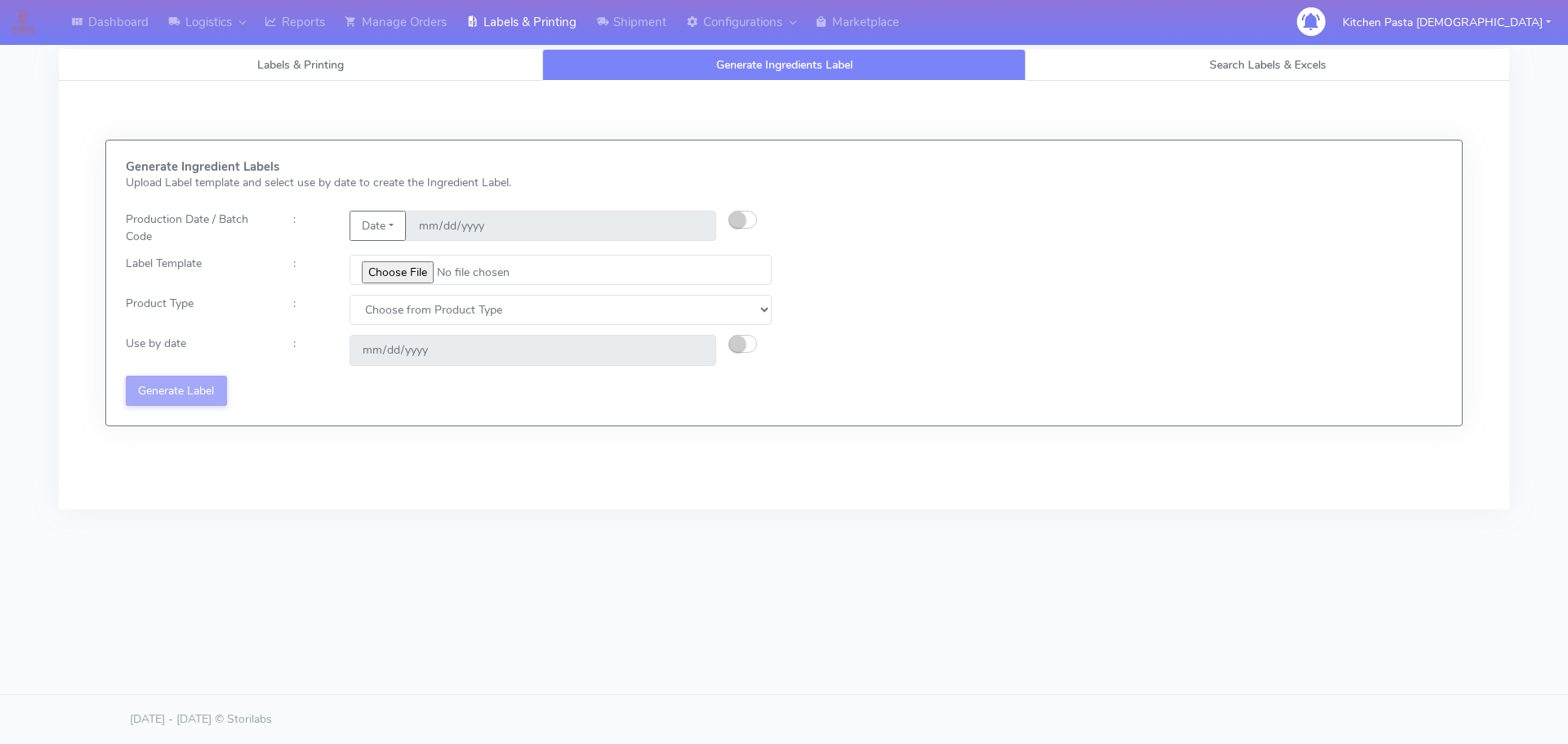
click at [745, 219] on button "button" at bounding box center [742, 220] width 29 height 18
click at [702, 230] on input "[DATE]" at bounding box center [561, 225] width 310 height 30
type input "2025-09-07"
click at [422, 271] on input "file" at bounding box center [560, 269] width 422 height 30
type input "C:\fakepath\Profiteroles V1.jpg"
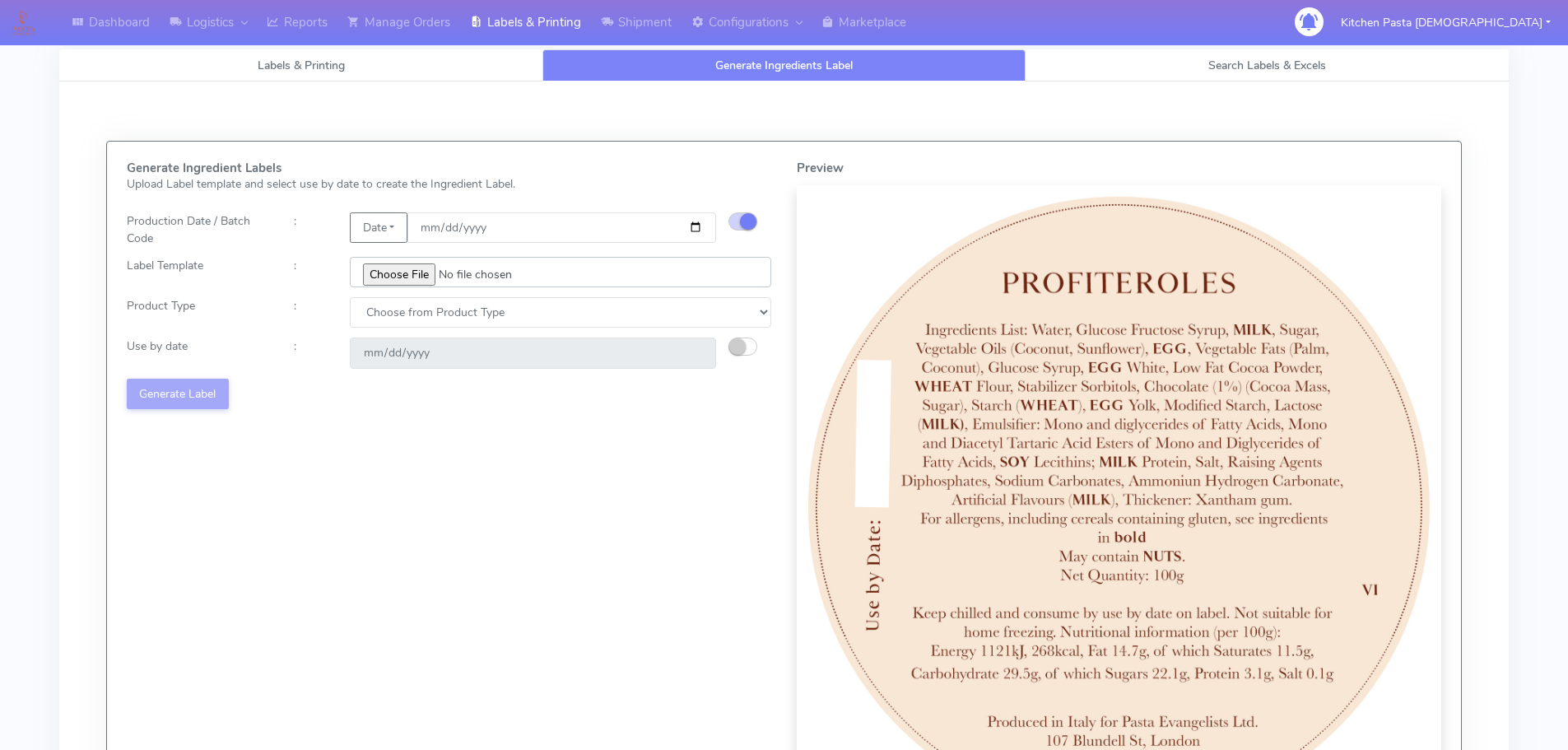
click at [429, 264] on input "file" at bounding box center [560, 271] width 421 height 30
click at [424, 305] on select "Choose from Product Type ECOM ERETAIL CIRCULAR CIRC_DESERTS LASAGNE" at bounding box center [560, 312] width 421 height 30
select select "3"
click at [350, 297] on select "Choose from Product Type ECOM ERETAIL CIRCULAR CIRC_DESERTS LASAGNE" at bounding box center [560, 312] width 421 height 30
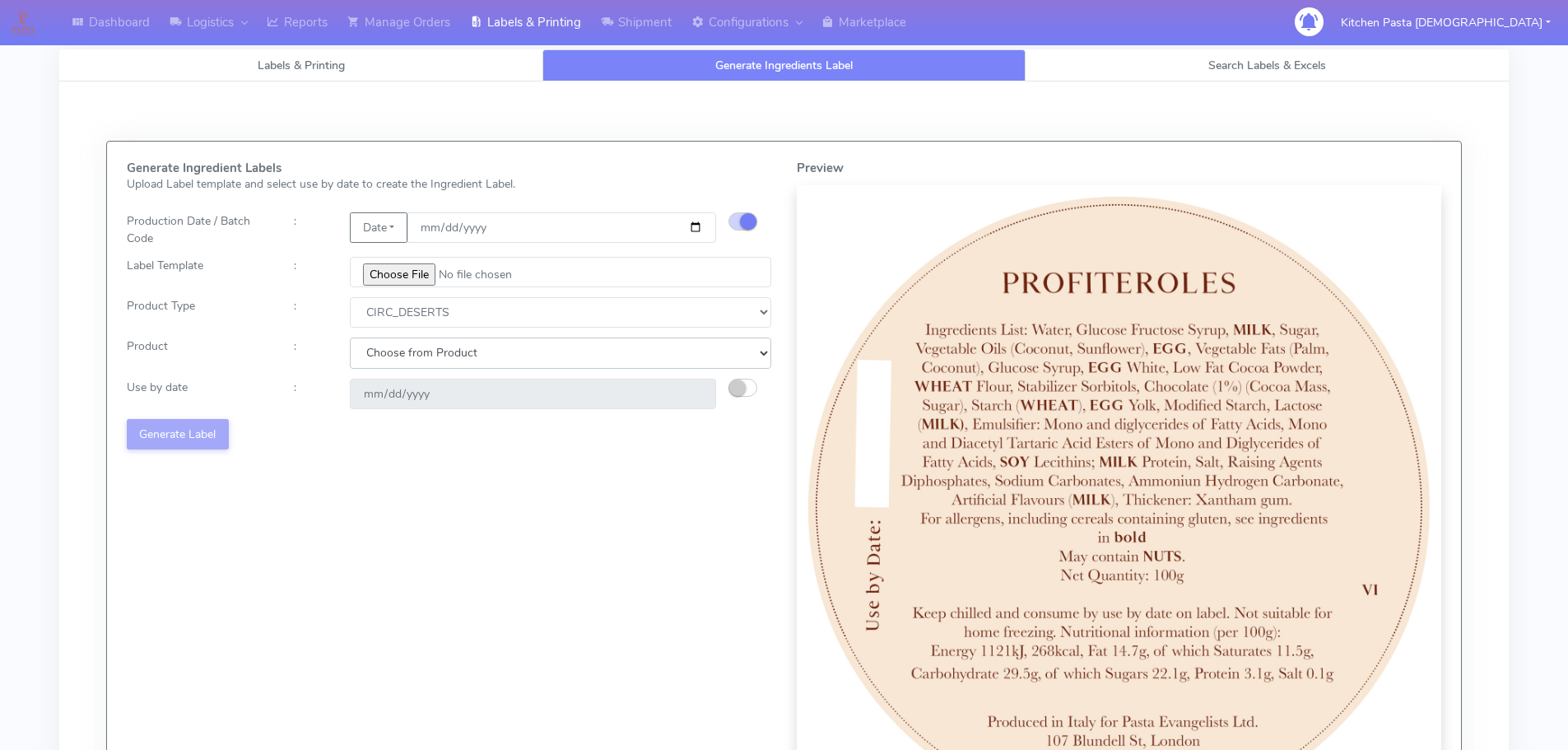
click at [430, 339] on select "Choose from Product CLASSIC_TIRAMISU CREMA_AMARENA PROFITEROLES" at bounding box center [560, 352] width 421 height 30
select select "2"
click at [350, 337] on select "Choose from Product CLASSIC_TIRAMISU CREMA_AMARENA PROFITEROLES" at bounding box center [560, 352] width 421 height 30
click at [757, 386] on button "button" at bounding box center [743, 387] width 29 height 18
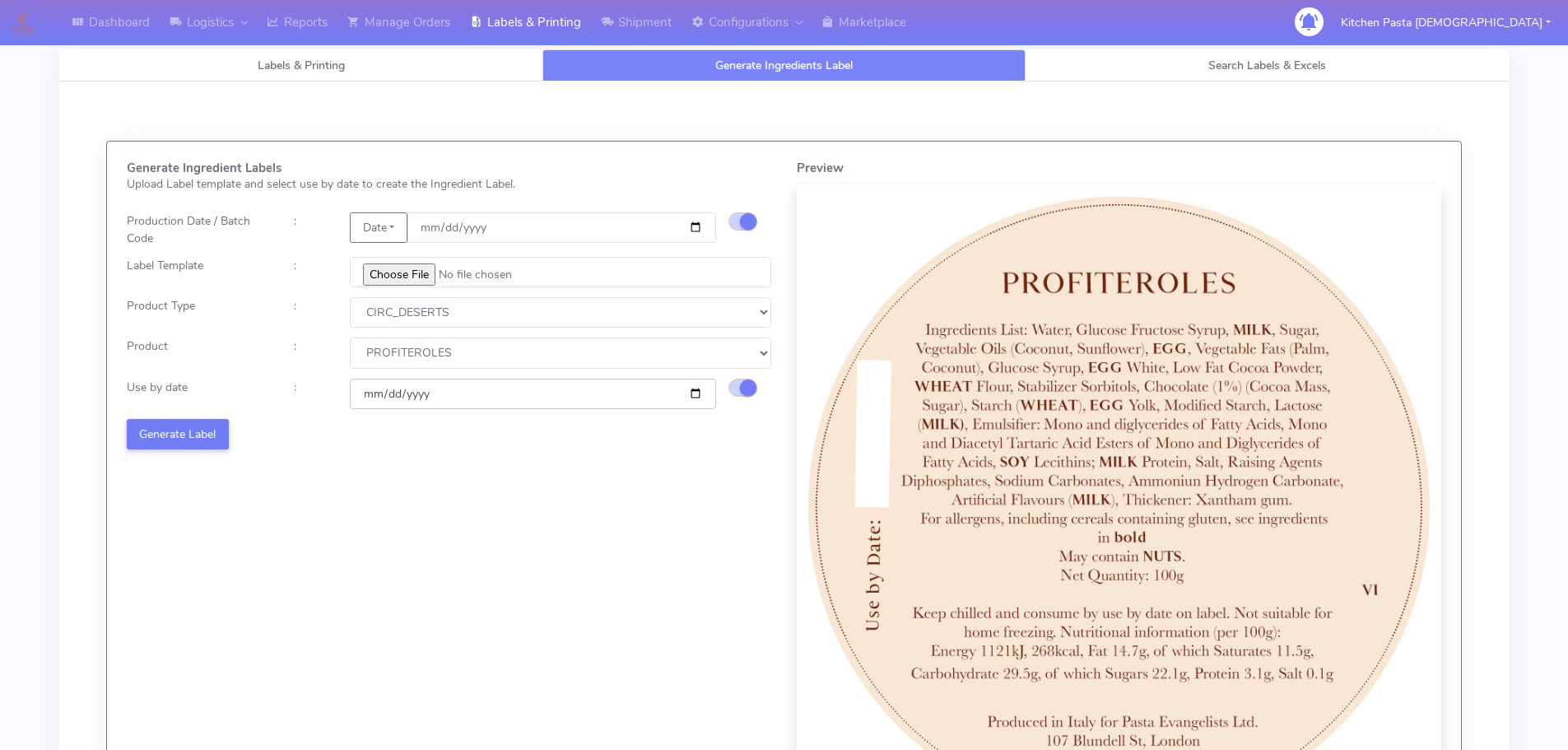
click at [690, 392] on input "2025-09-08" at bounding box center [533, 393] width 367 height 30
type input "2025-09-10"
click at [208, 432] on button "Generate Label" at bounding box center [177, 434] width 102 height 30
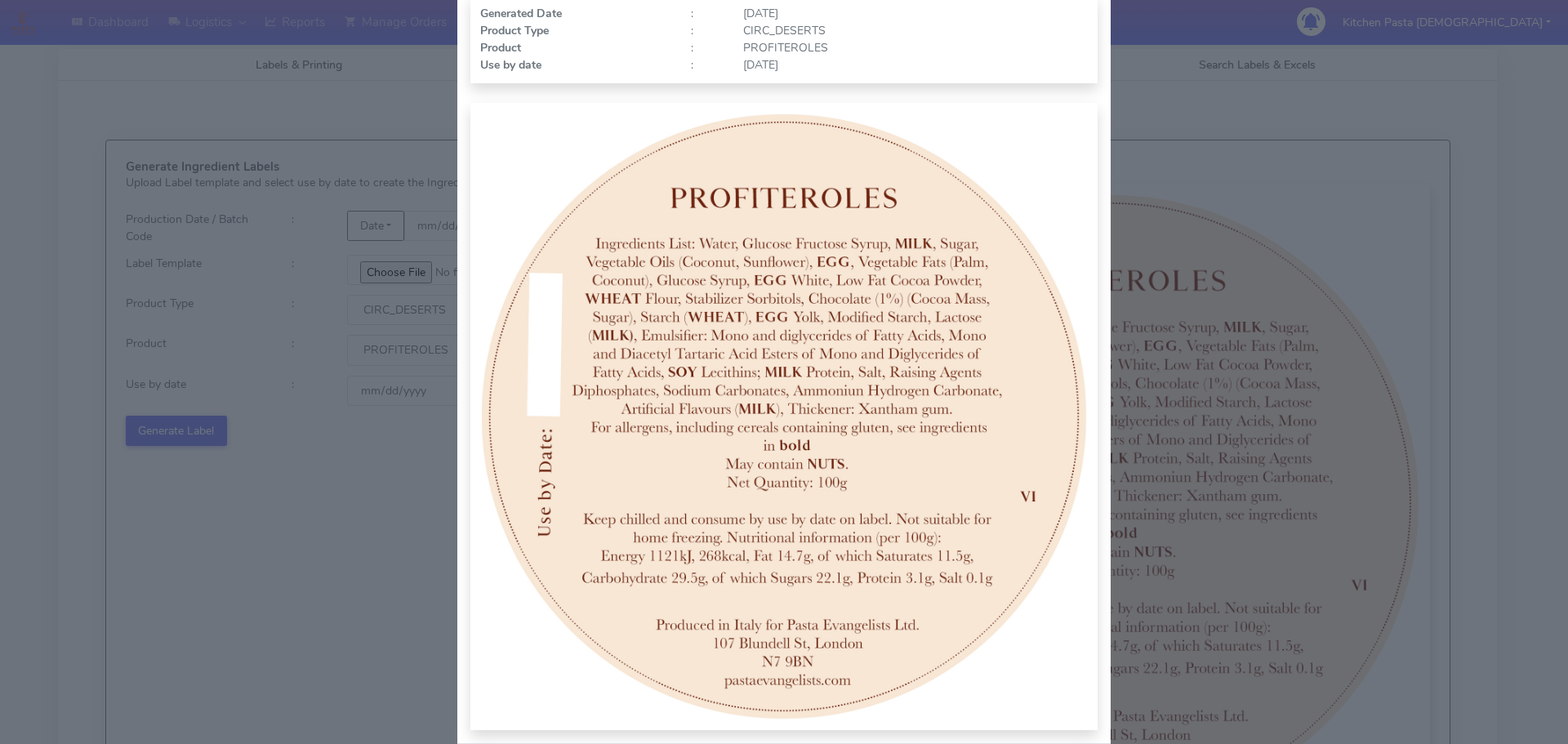
scroll to position [169, 0]
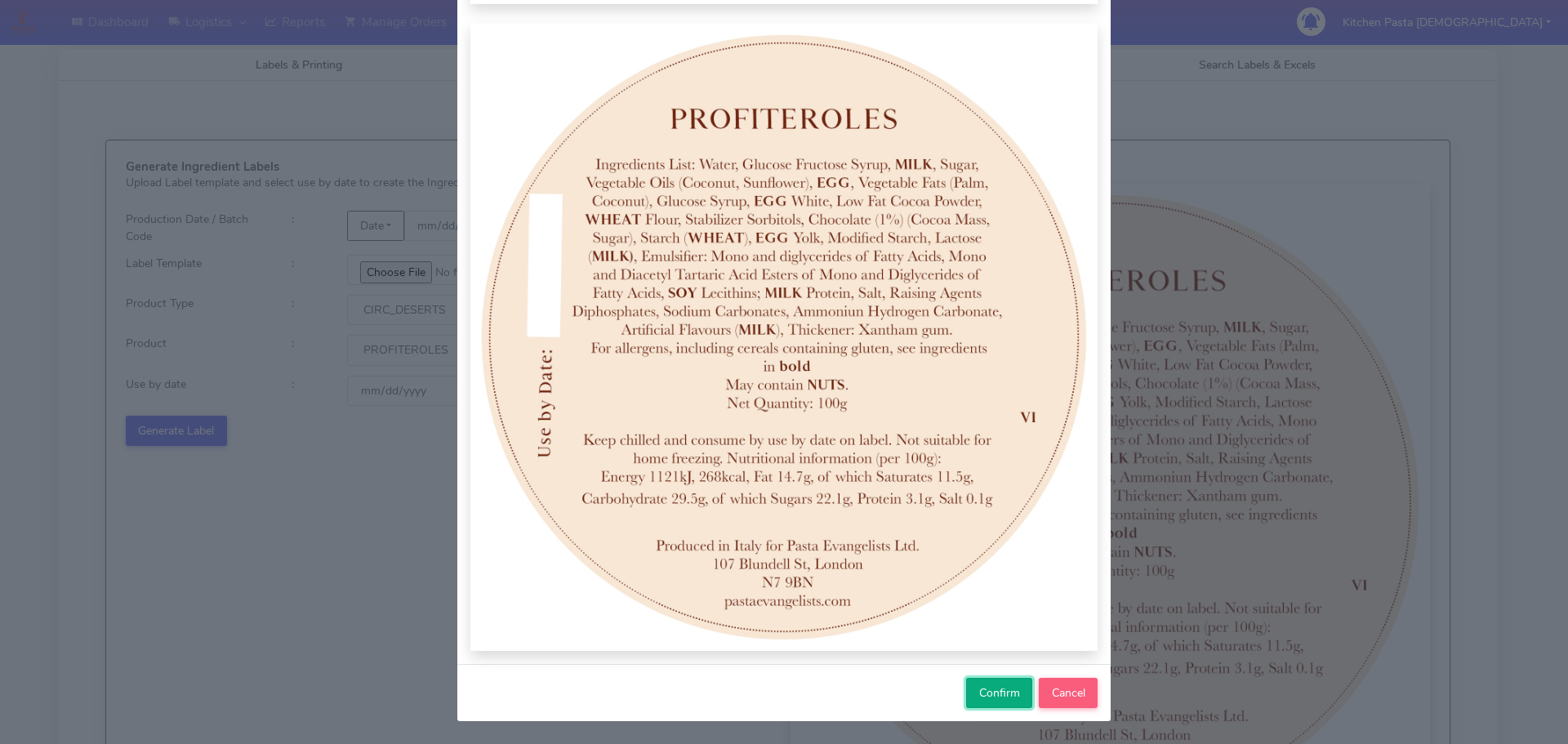
click at [980, 696] on span "Confirm" at bounding box center [999, 692] width 41 height 15
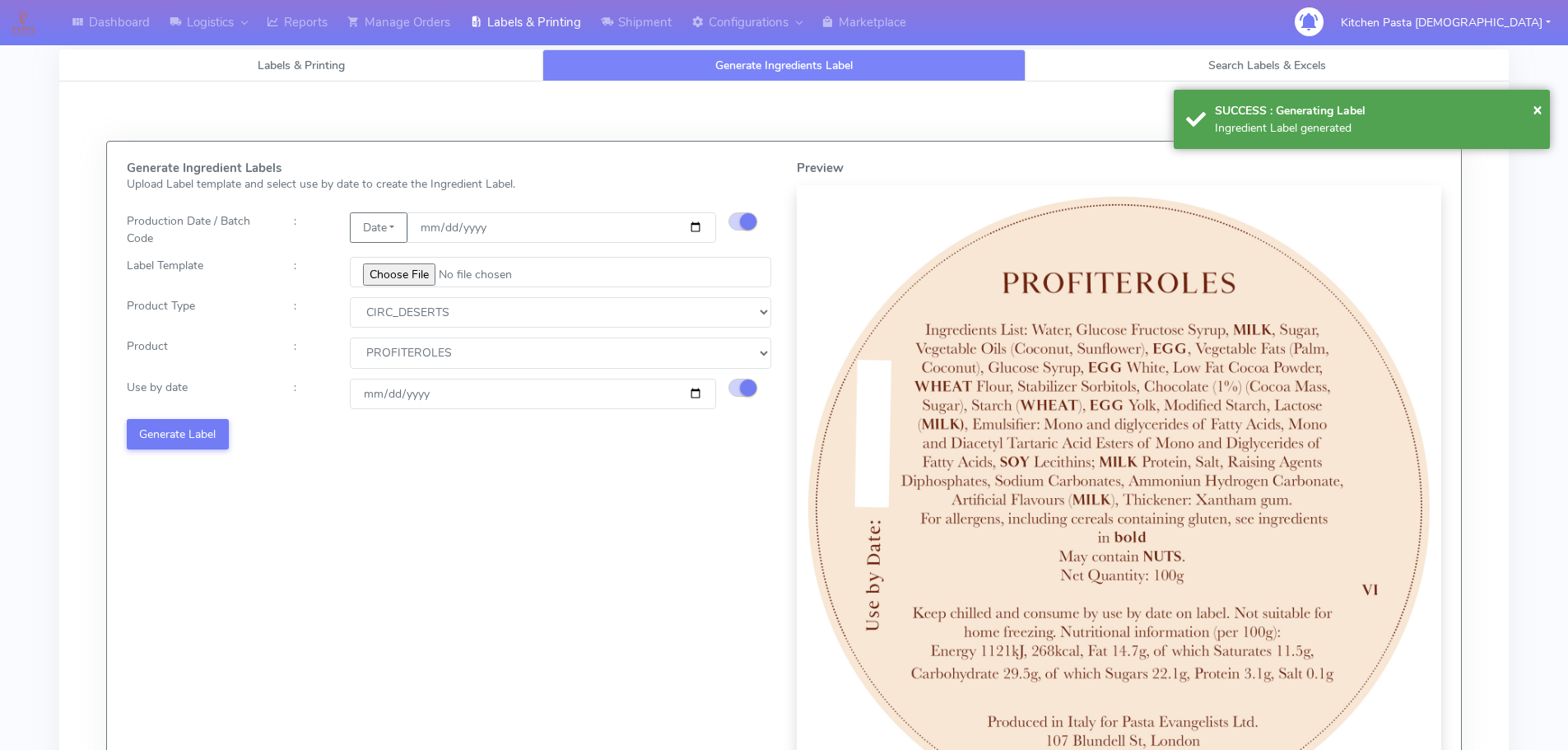
select select
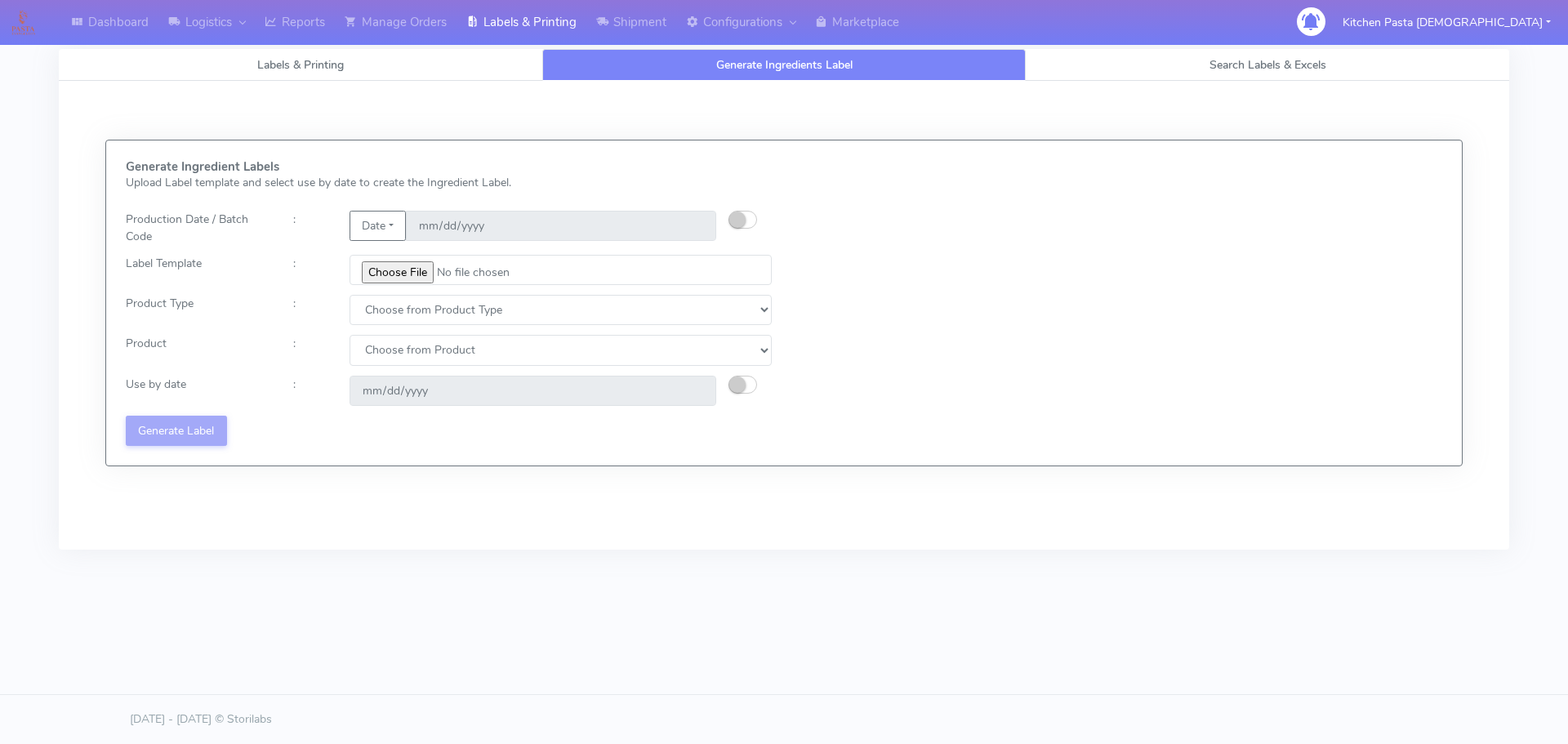
click at [720, 216] on div "Date" at bounding box center [533, 228] width 392 height 34
click at [722, 216] on div "Date" at bounding box center [533, 228] width 392 height 34
click at [754, 217] on button "button" at bounding box center [742, 220] width 29 height 18
click at [696, 221] on input "date" at bounding box center [561, 225] width 310 height 30
type input "2025-09-07"
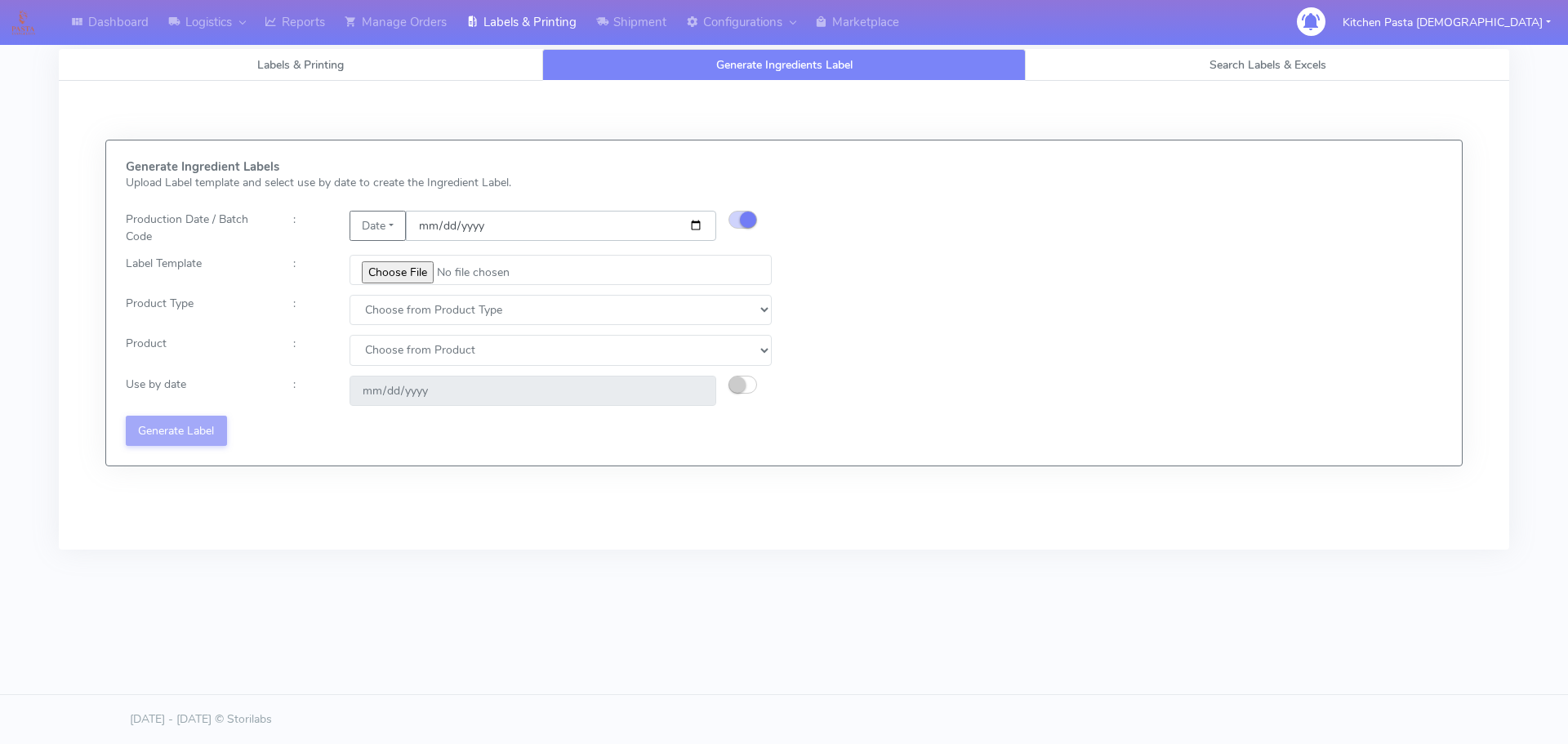
type input "2025-09-08"
click at [411, 284] on input "file" at bounding box center [560, 269] width 422 height 30
type input "C:\fakepath\Classic Tiramisu V1.jpg"
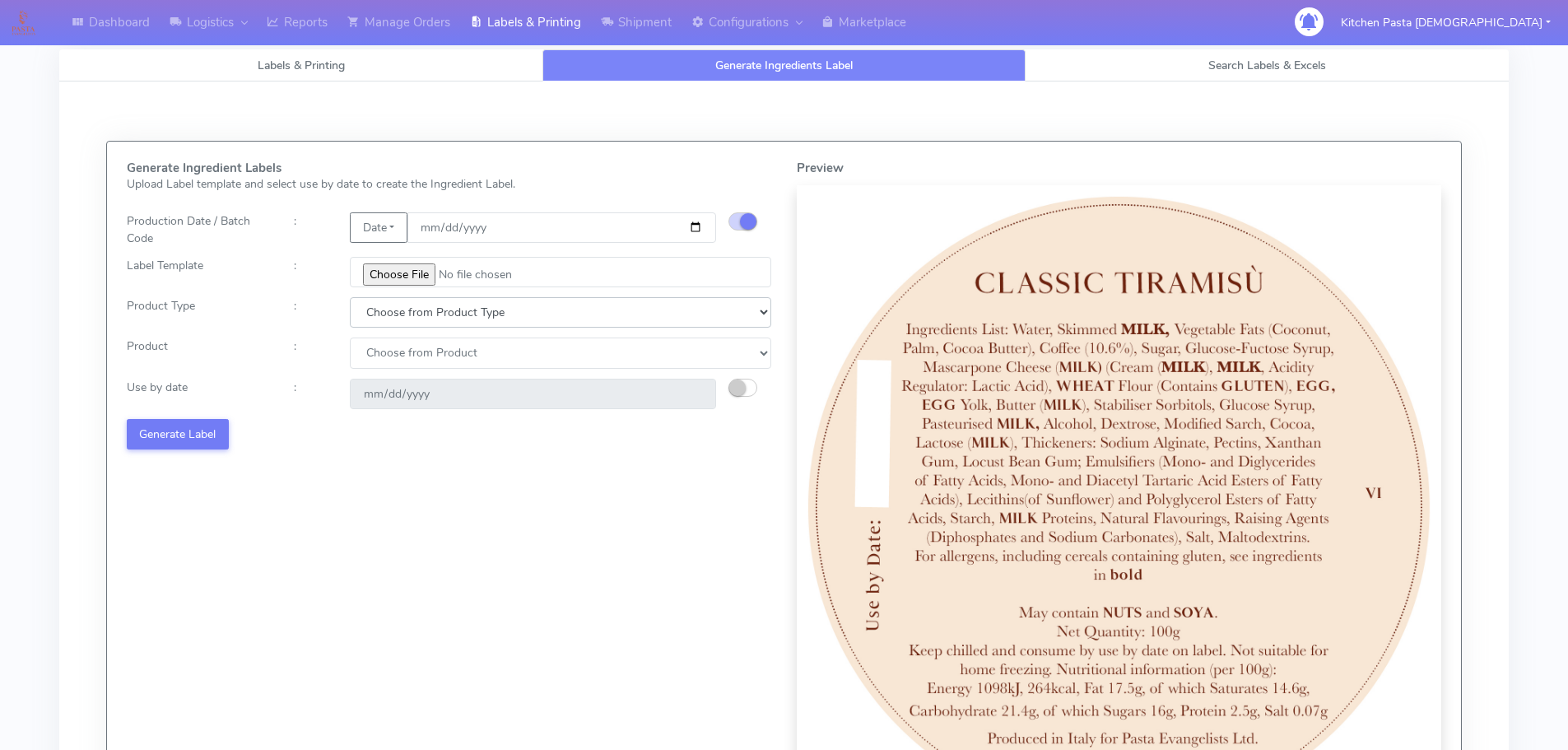
drag, startPoint x: 456, startPoint y: 316, endPoint x: 456, endPoint y: 325, distance: 9.0
click at [456, 316] on select "Choose from Product Type ECOM ERETAIL CIRCULAR CIRC_DESERTS LASAGNE" at bounding box center [560, 312] width 421 height 30
select select "3"
click at [350, 297] on select "Choose from Product Type ECOM ERETAIL CIRCULAR CIRC_DESERTS LASAGNE" at bounding box center [560, 312] width 421 height 30
click at [473, 354] on select "Choose from Product CLASSIC_TIRAMISU CREMA_AMARENA PROFITEROLES" at bounding box center [560, 352] width 421 height 30
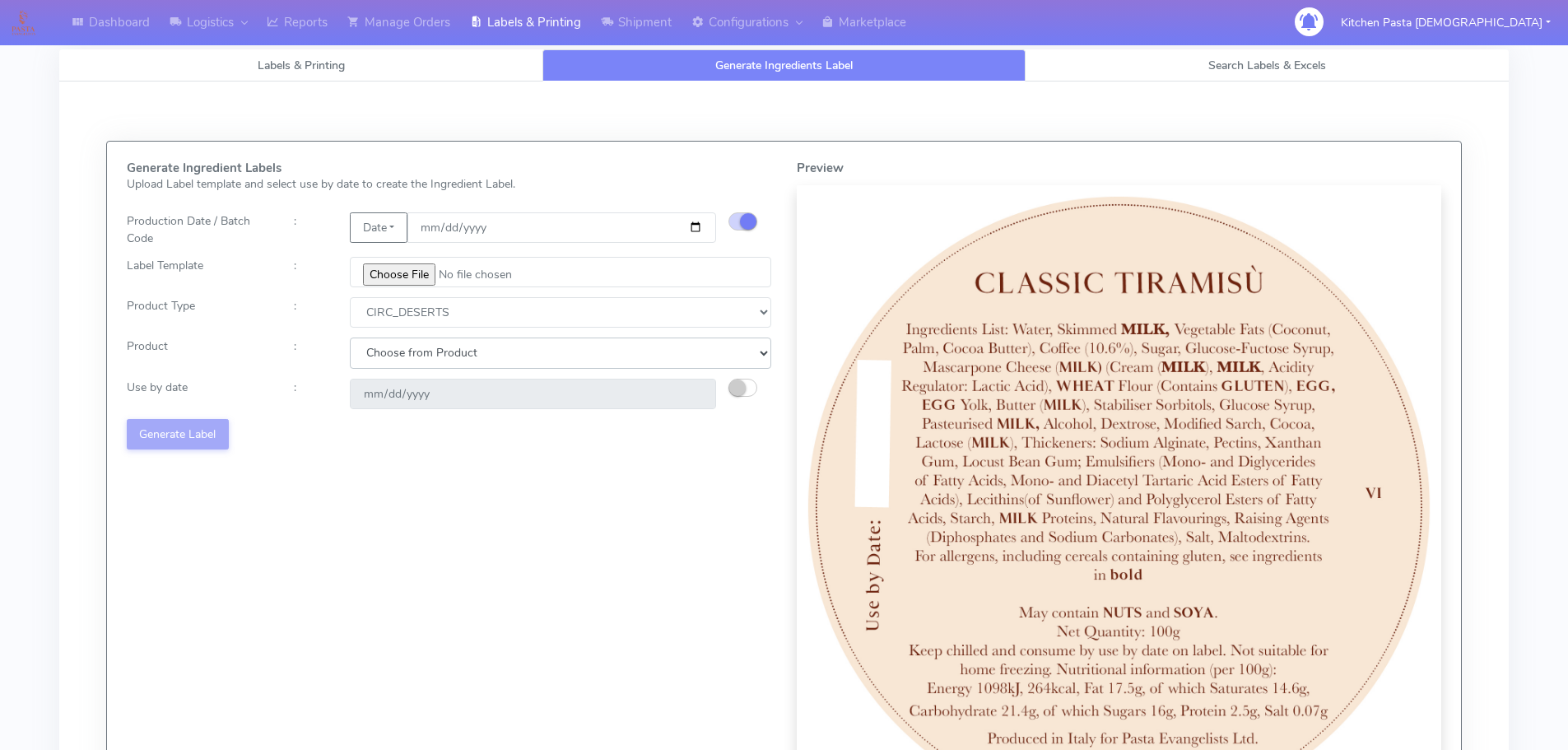
select select "0"
click at [350, 337] on select "Choose from Product CLASSIC_TIRAMISU CREMA_AMARENA PROFITEROLES" at bounding box center [560, 352] width 421 height 30
click at [745, 395] on button "button" at bounding box center [743, 387] width 29 height 18
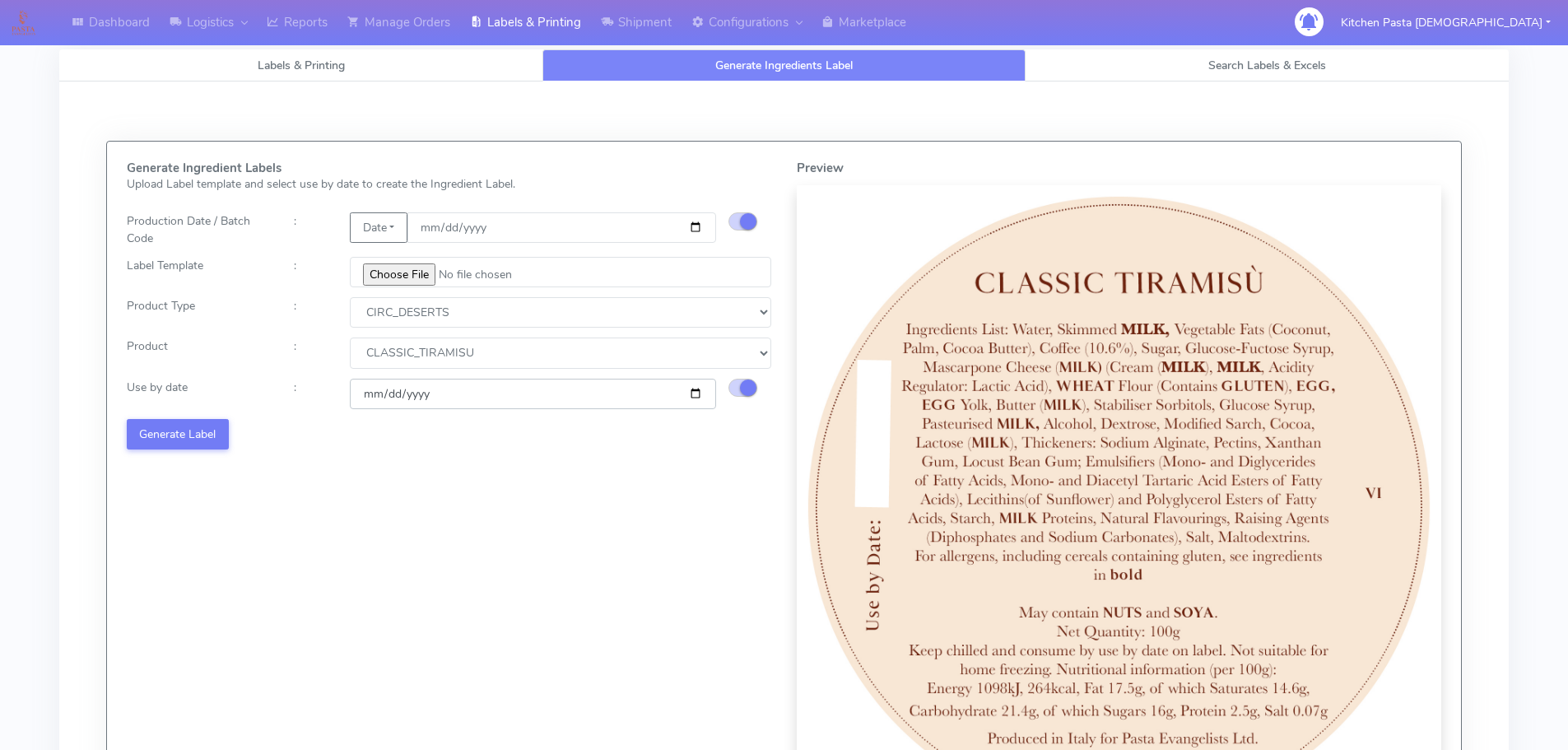
click at [697, 393] on input "2025-09-08" at bounding box center [533, 393] width 367 height 30
type input "2025-09-10"
click at [213, 446] on button "Generate Label" at bounding box center [177, 434] width 102 height 30
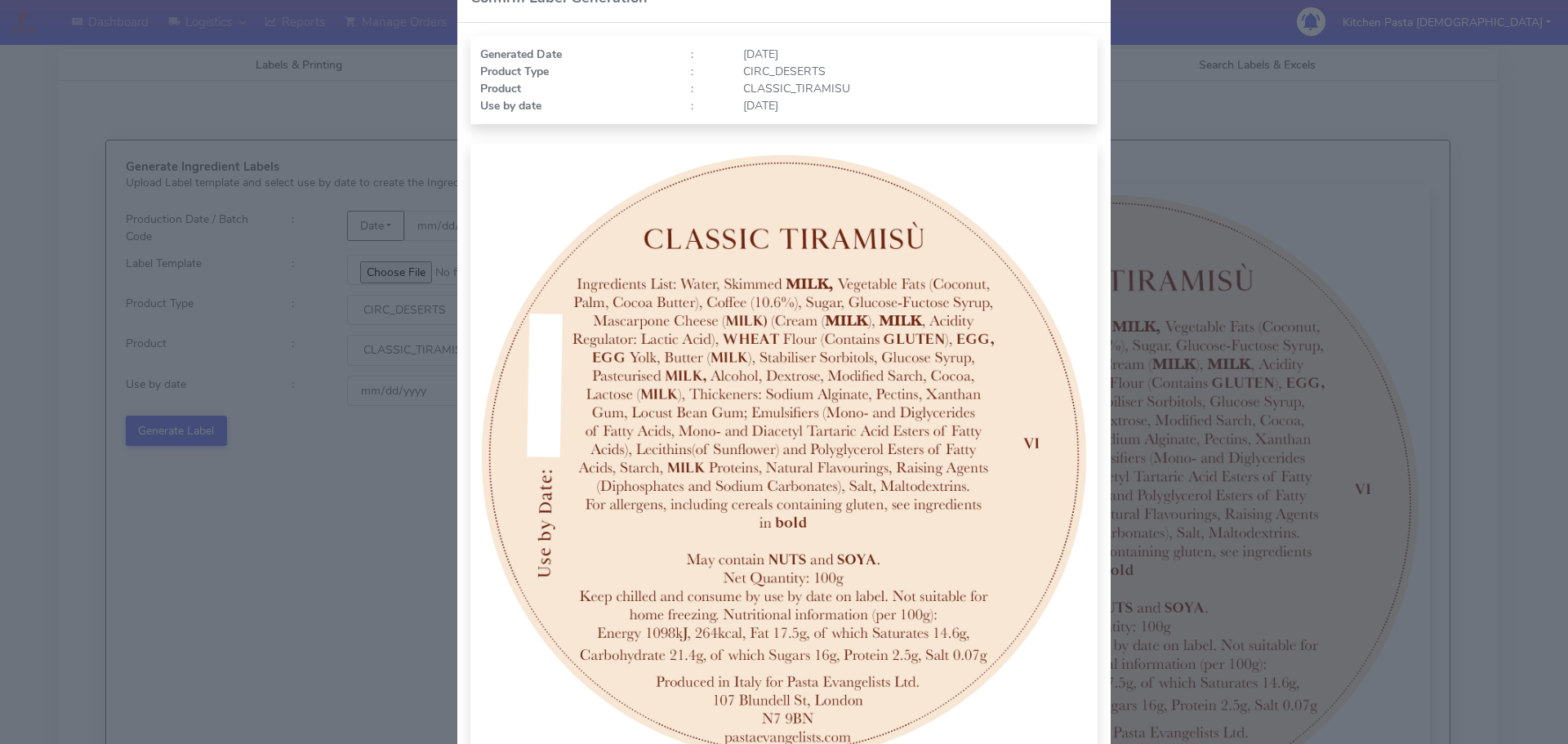
scroll to position [163, 0]
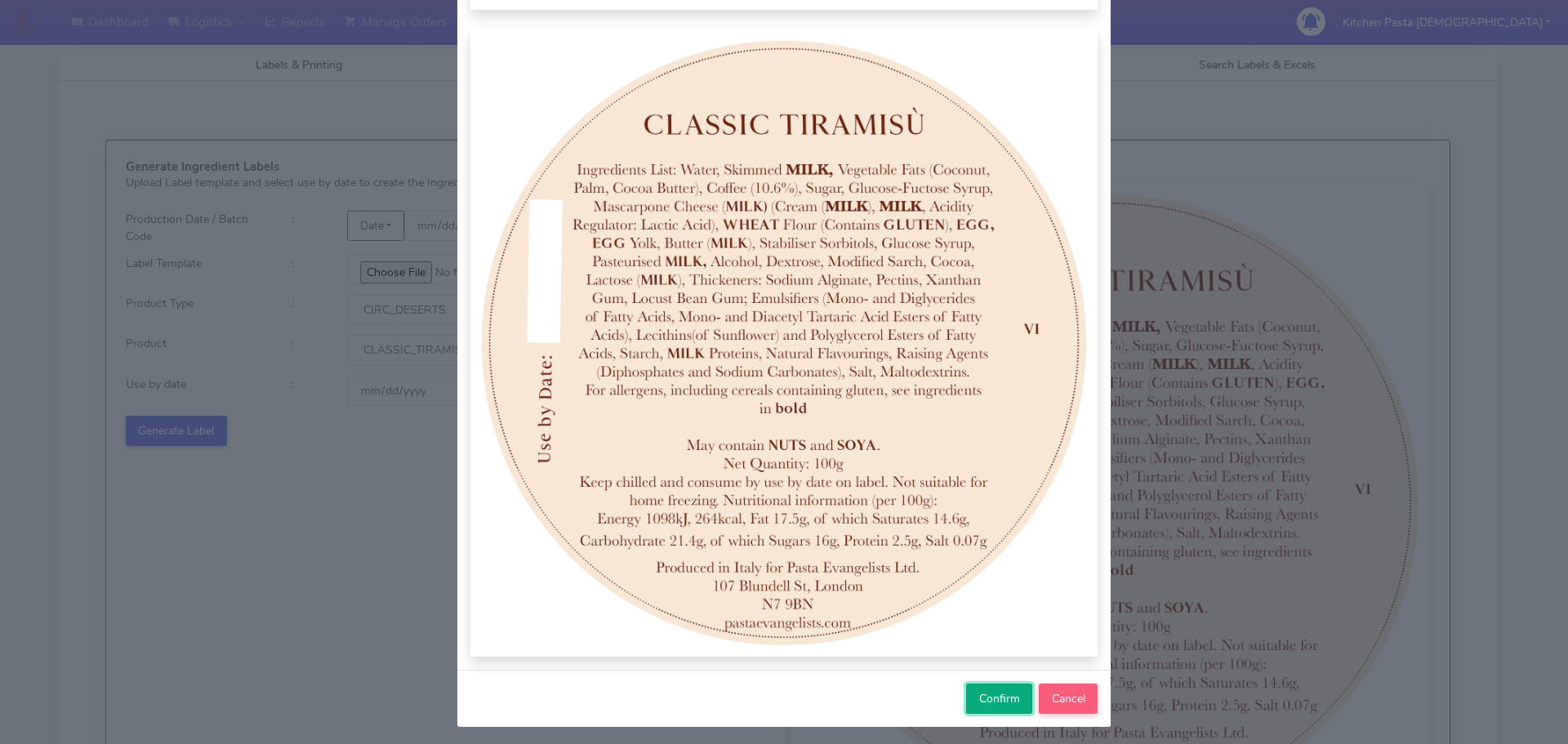
click at [969, 707] on button "Confirm" at bounding box center [999, 698] width 66 height 30
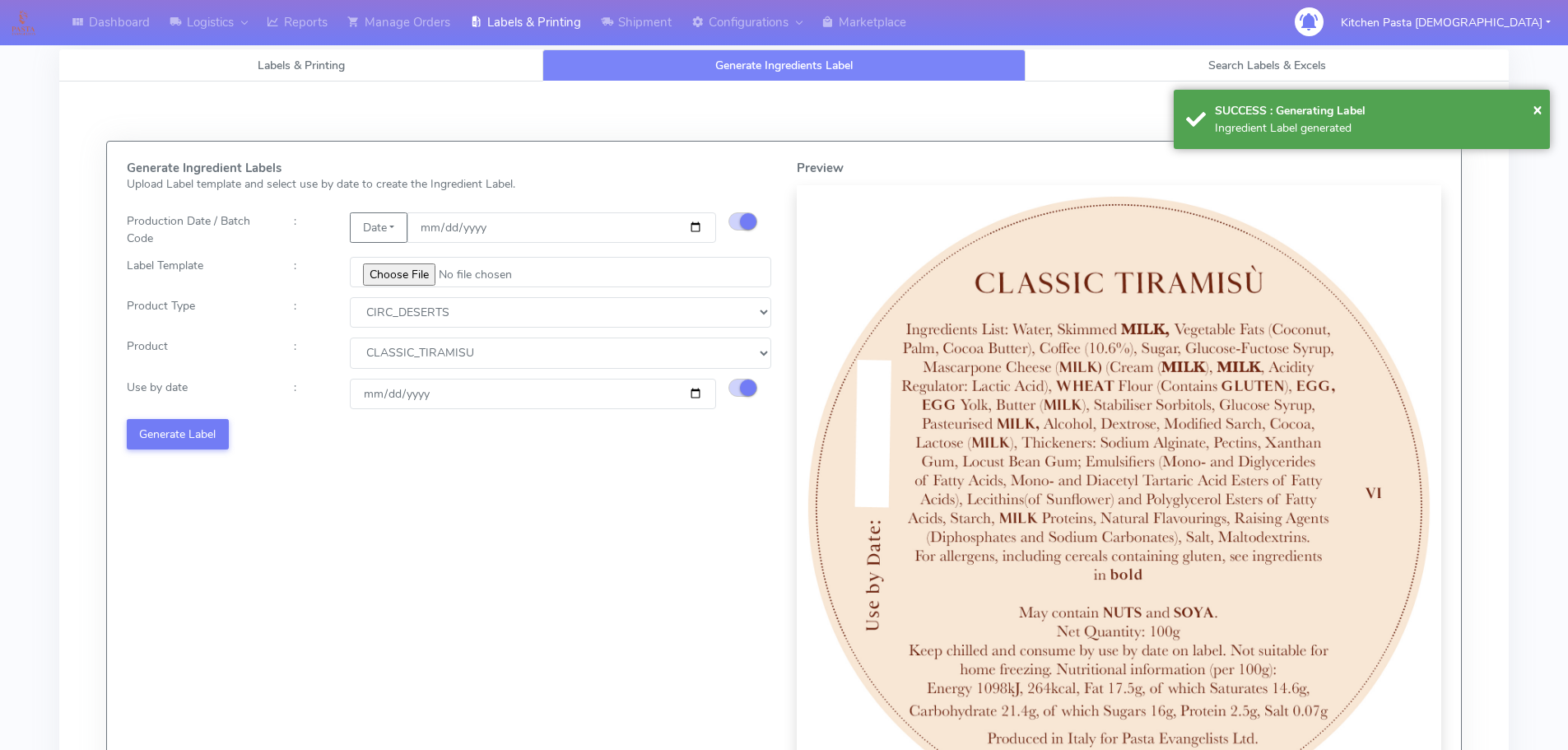
select select
